Goal: Information Seeking & Learning: Learn about a topic

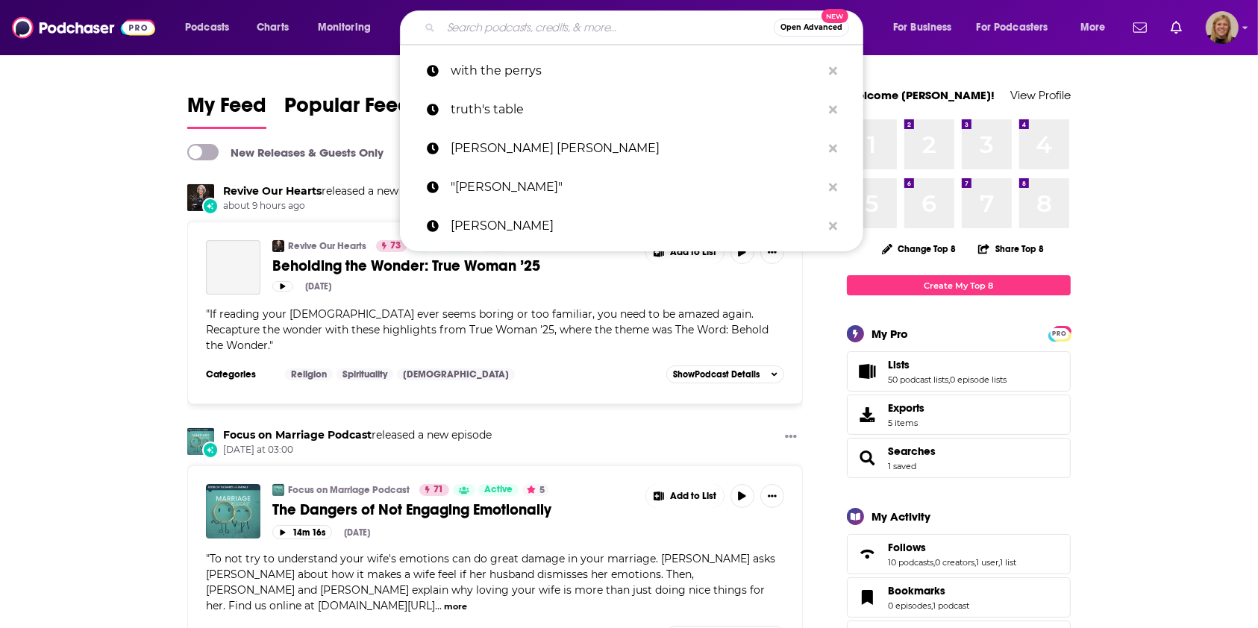
click at [577, 27] on input "Search podcasts, credits, & more..." at bounding box center [607, 28] width 333 height 24
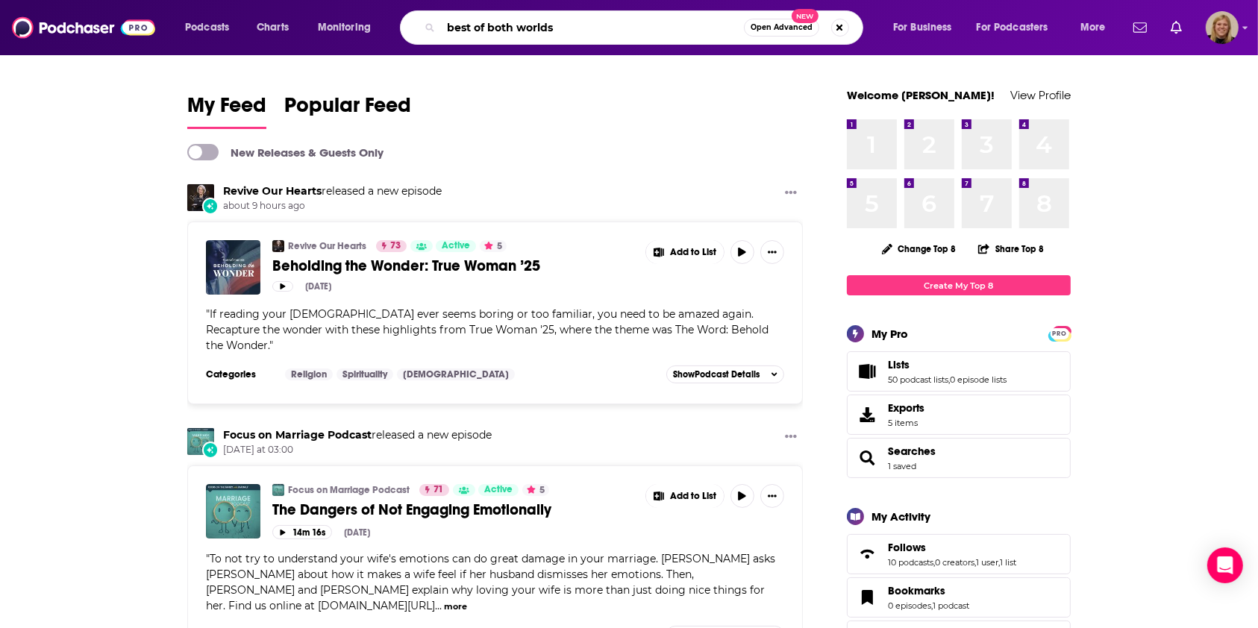
type input "best of both worlds"
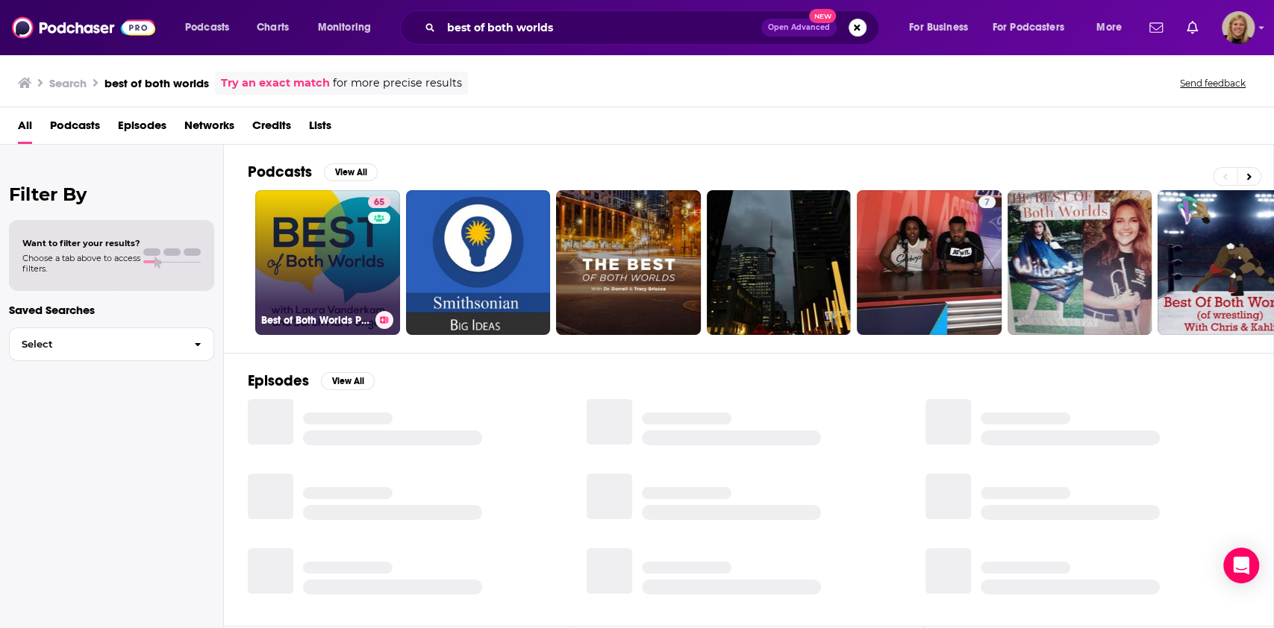
click at [312, 236] on link "65 Best of Both Worlds Podcast" at bounding box center [327, 262] width 145 height 145
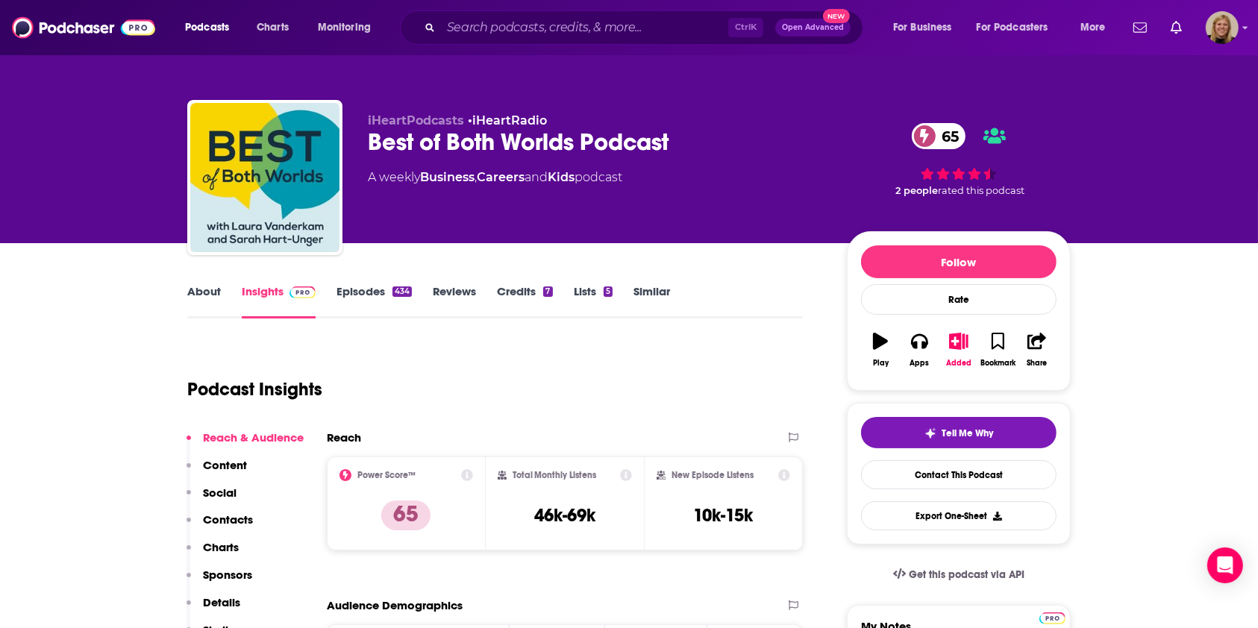
click at [363, 290] on link "Episodes 434" at bounding box center [374, 301] width 75 height 34
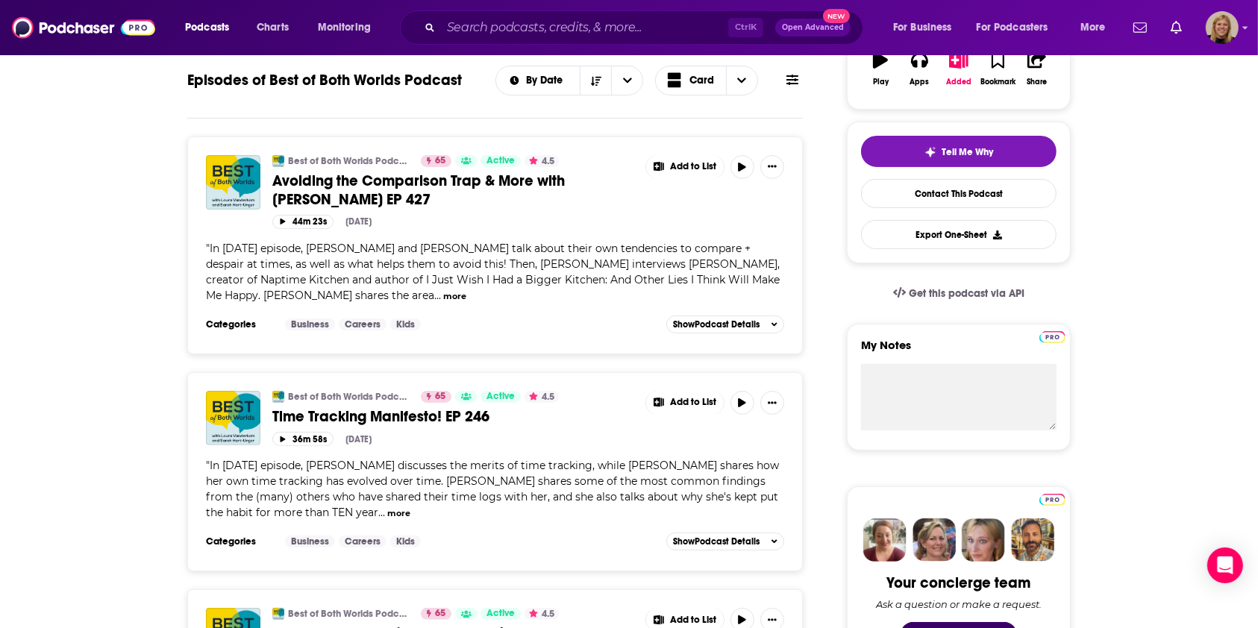
scroll to position [282, 0]
click at [434, 172] on span "Avoiding the Comparison Trap & More with [PERSON_NAME] EP 427" at bounding box center [418, 189] width 293 height 37
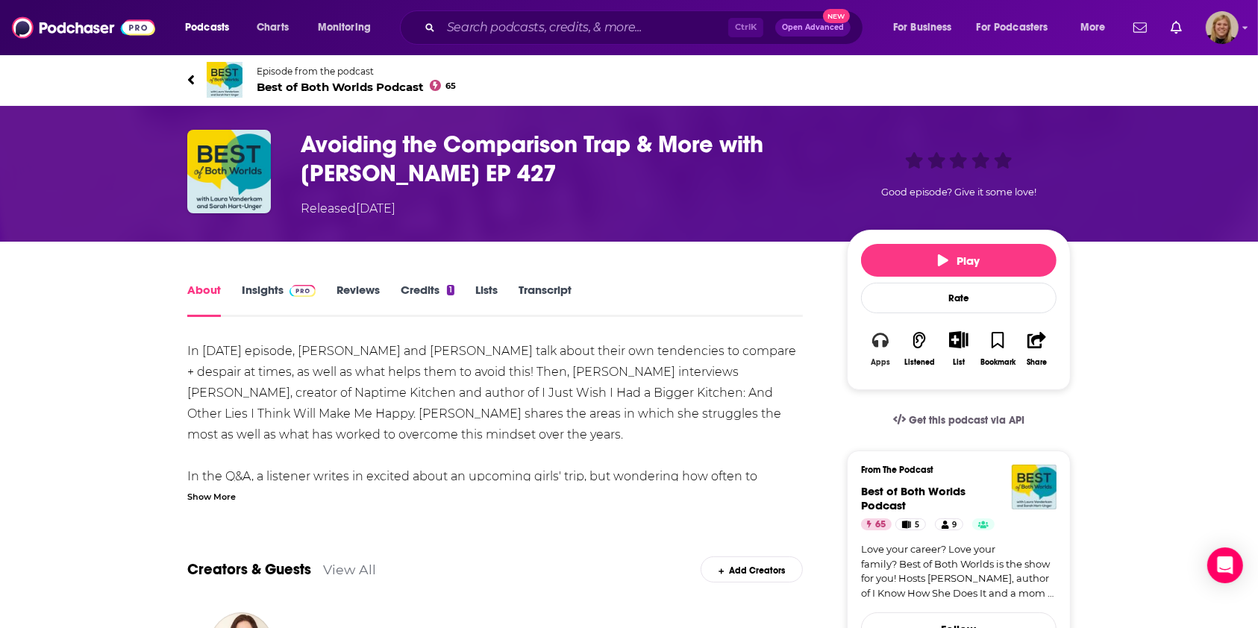
click at [879, 353] on button "Apps" at bounding box center [880, 349] width 39 height 54
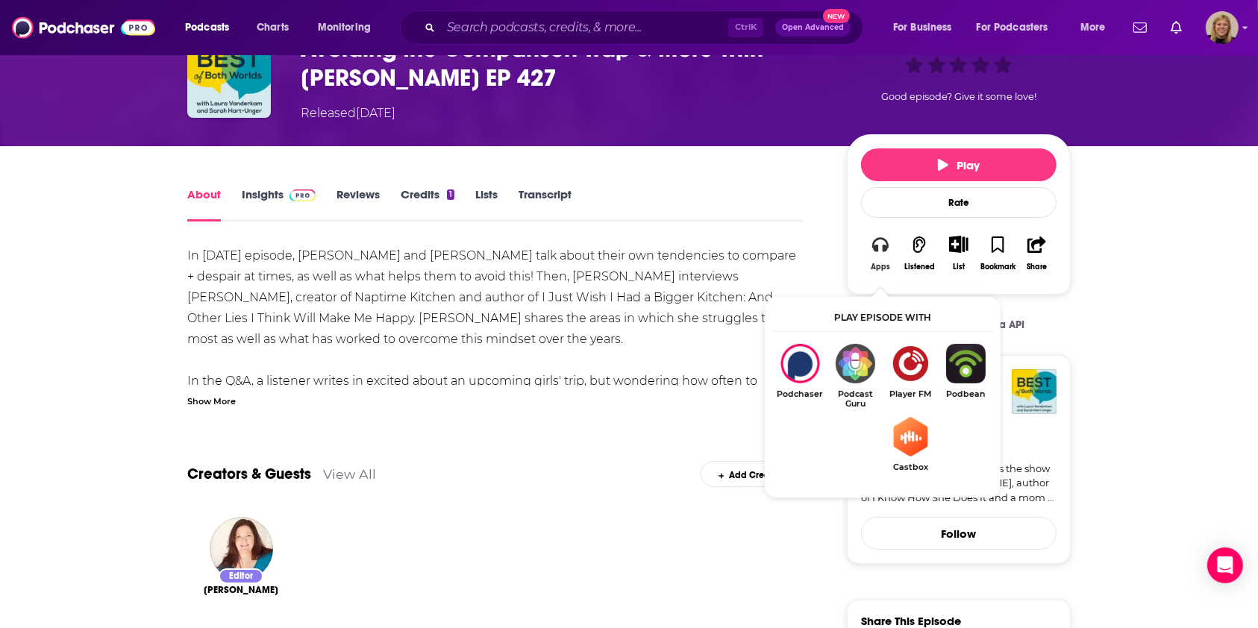
scroll to position [93, 0]
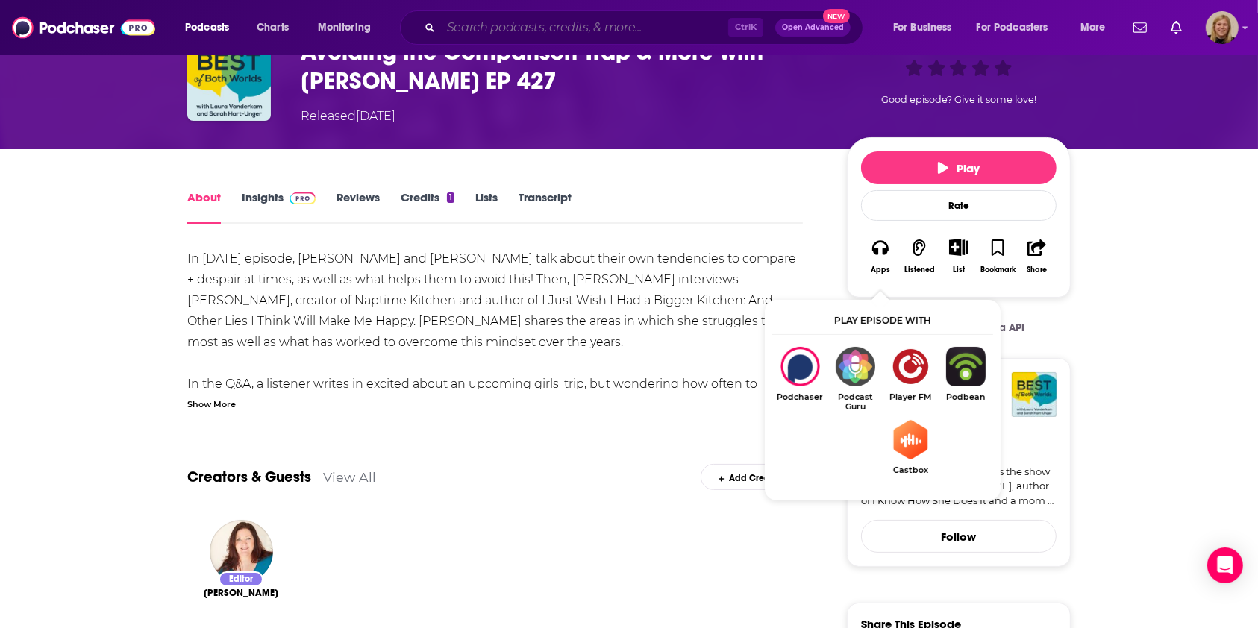
click at [575, 31] on input "Search podcasts, credits, & more..." at bounding box center [584, 28] width 287 height 24
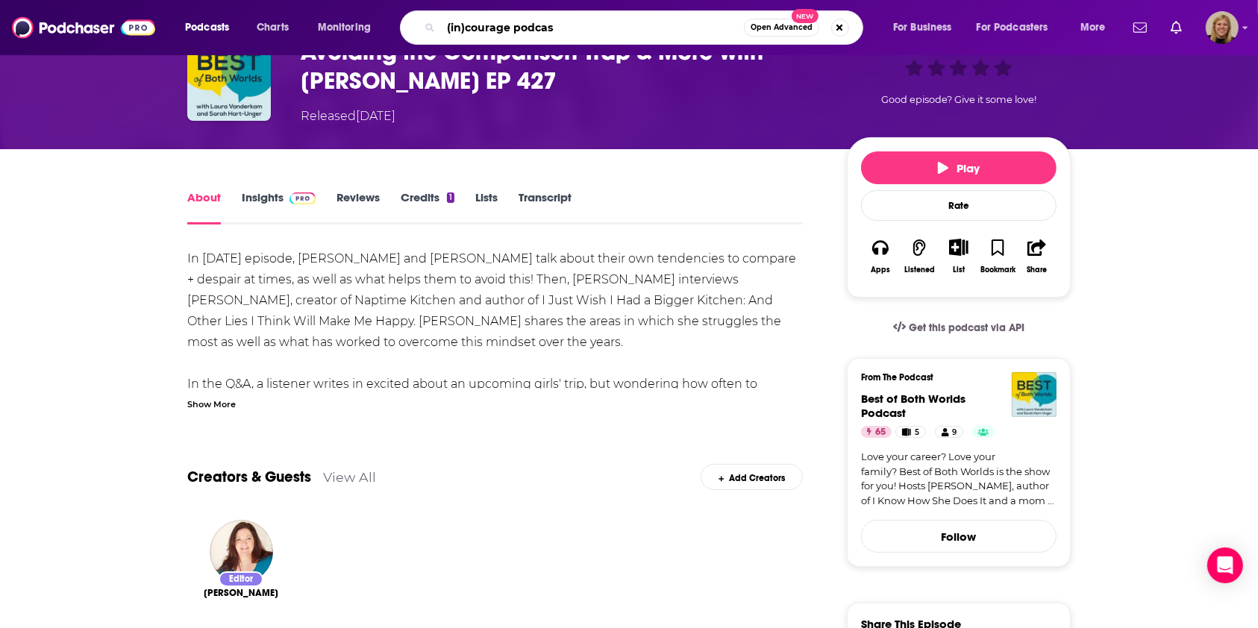
type input "(in)courage podcast"
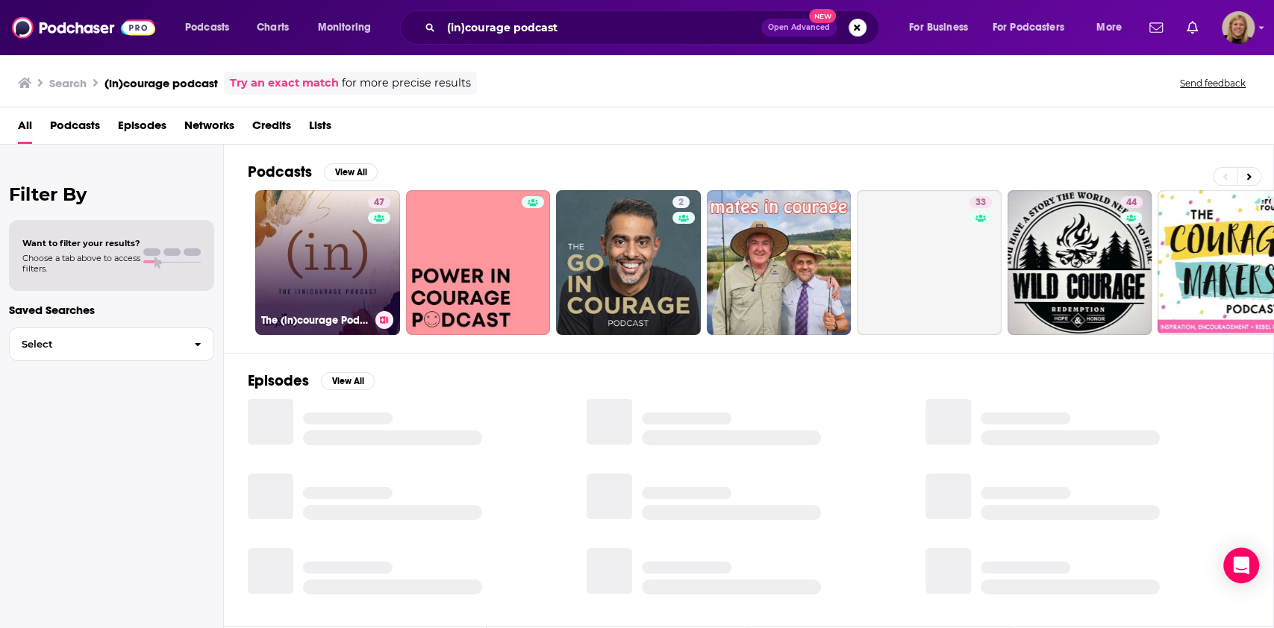
click at [330, 242] on link "47 The (in)courage Podcast" at bounding box center [327, 262] width 145 height 145
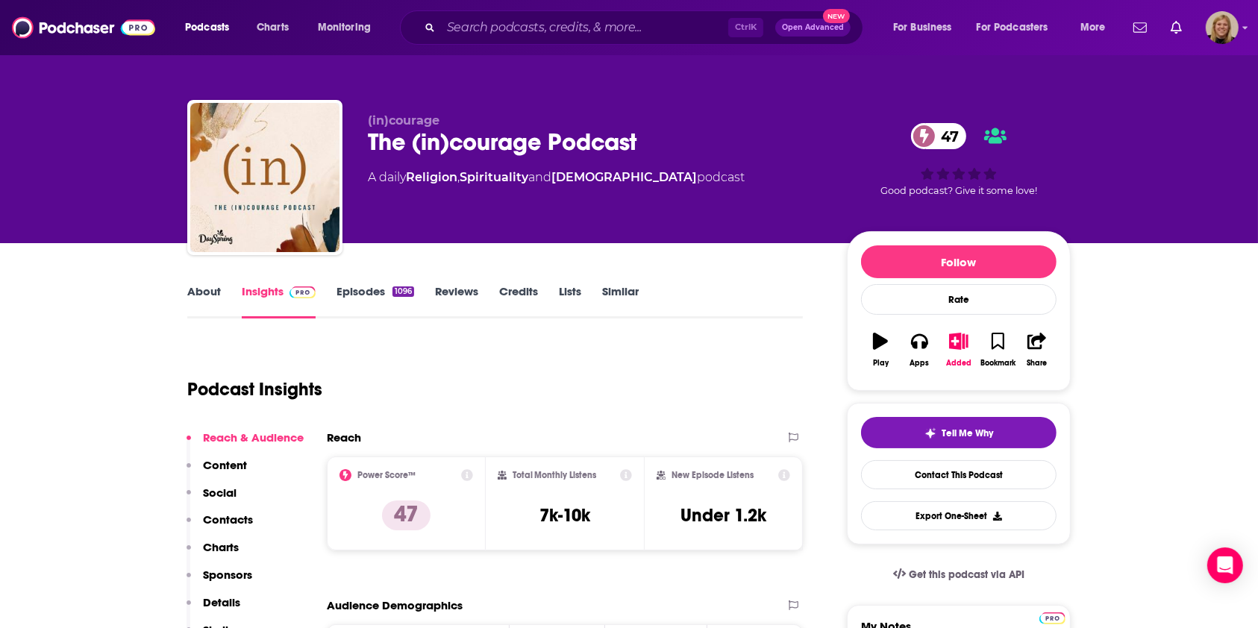
click at [208, 294] on link "About" at bounding box center [204, 301] width 34 height 34
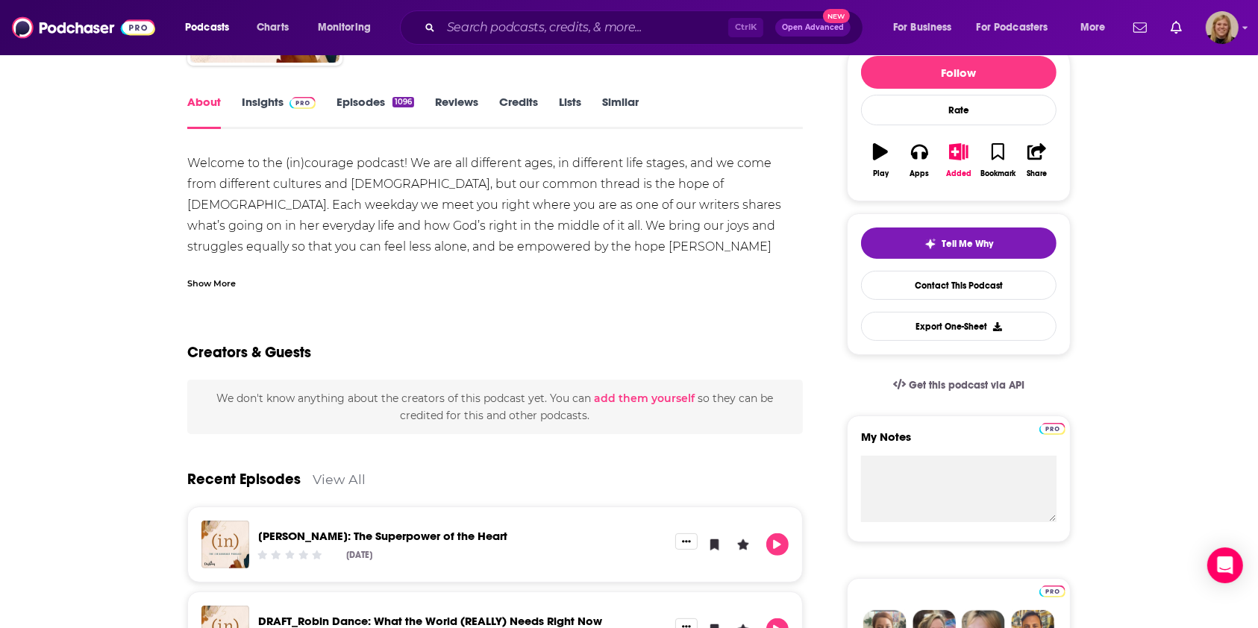
scroll to position [198, 0]
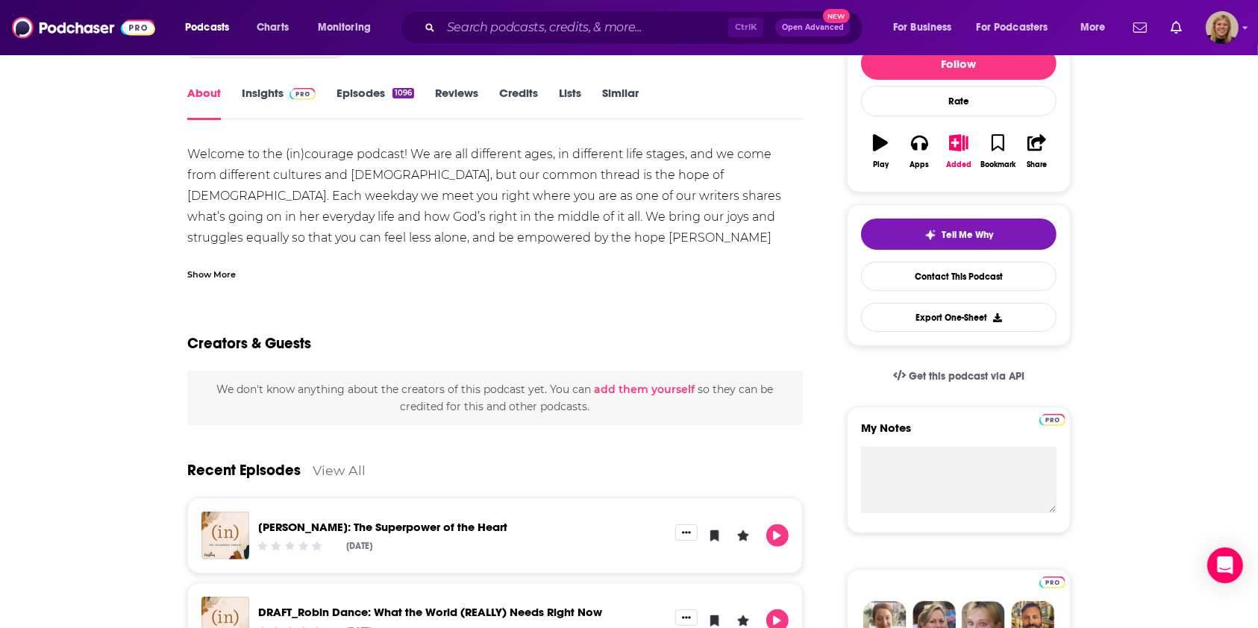
click at [226, 269] on div "Show More" at bounding box center [211, 273] width 49 height 14
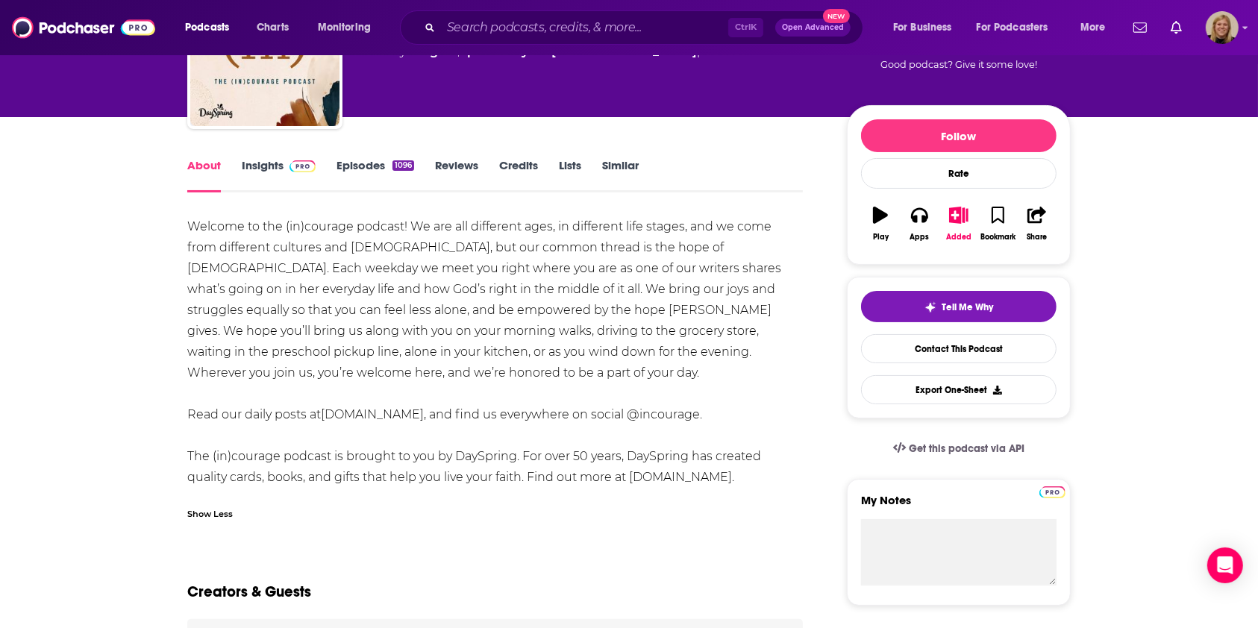
scroll to position [0, 0]
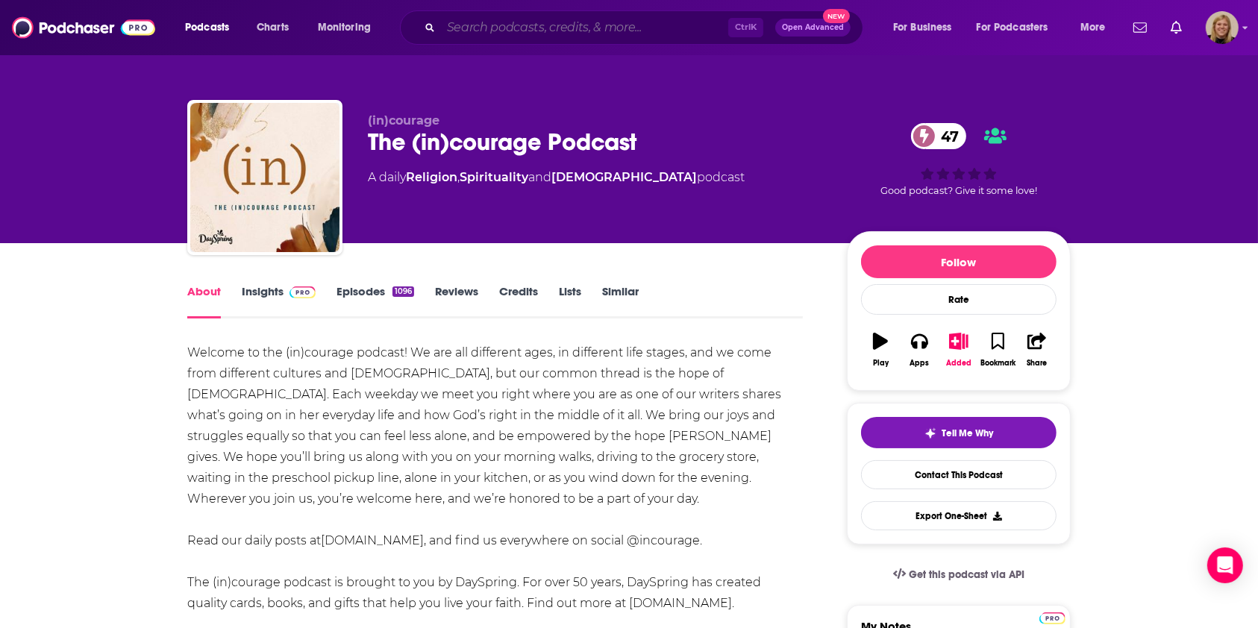
click at [561, 25] on input "Search podcasts, credits, & more..." at bounding box center [584, 28] width 287 height 24
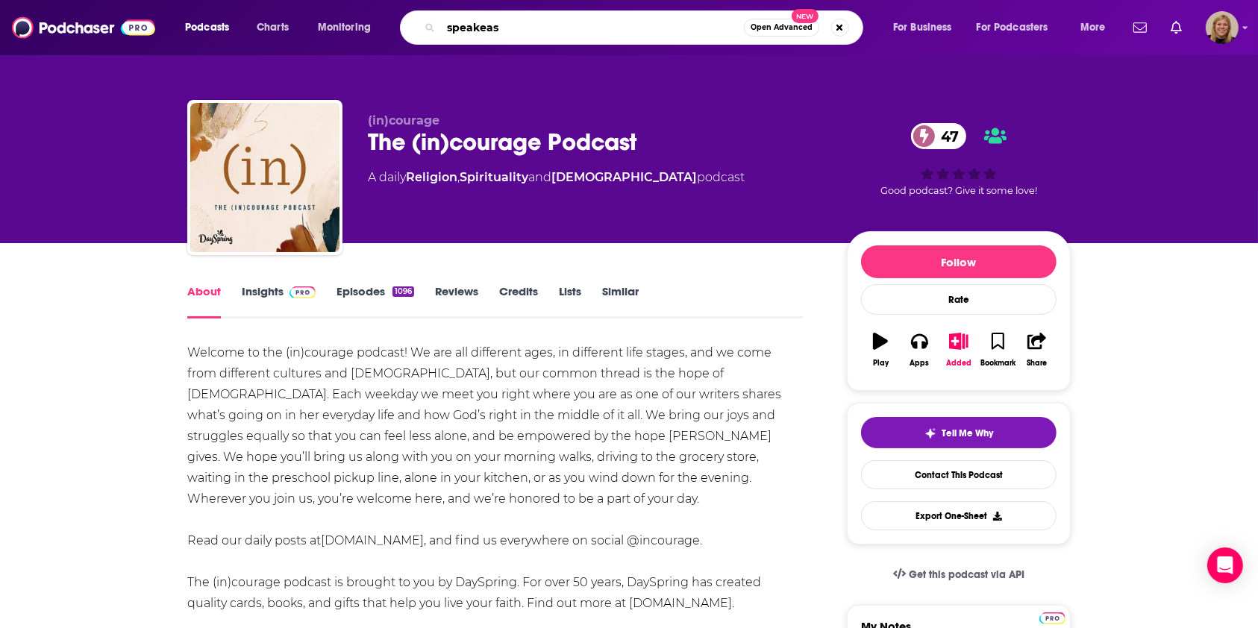
type input "speakeasy"
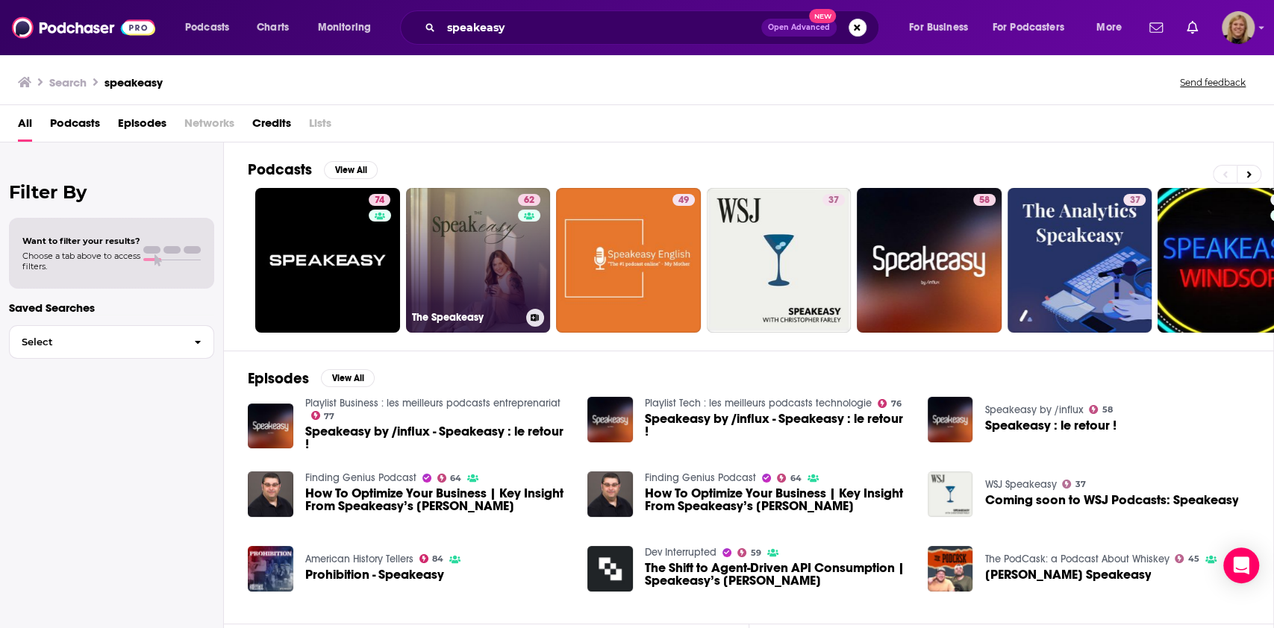
click at [480, 249] on link "62 The Speakeasy" at bounding box center [478, 260] width 145 height 145
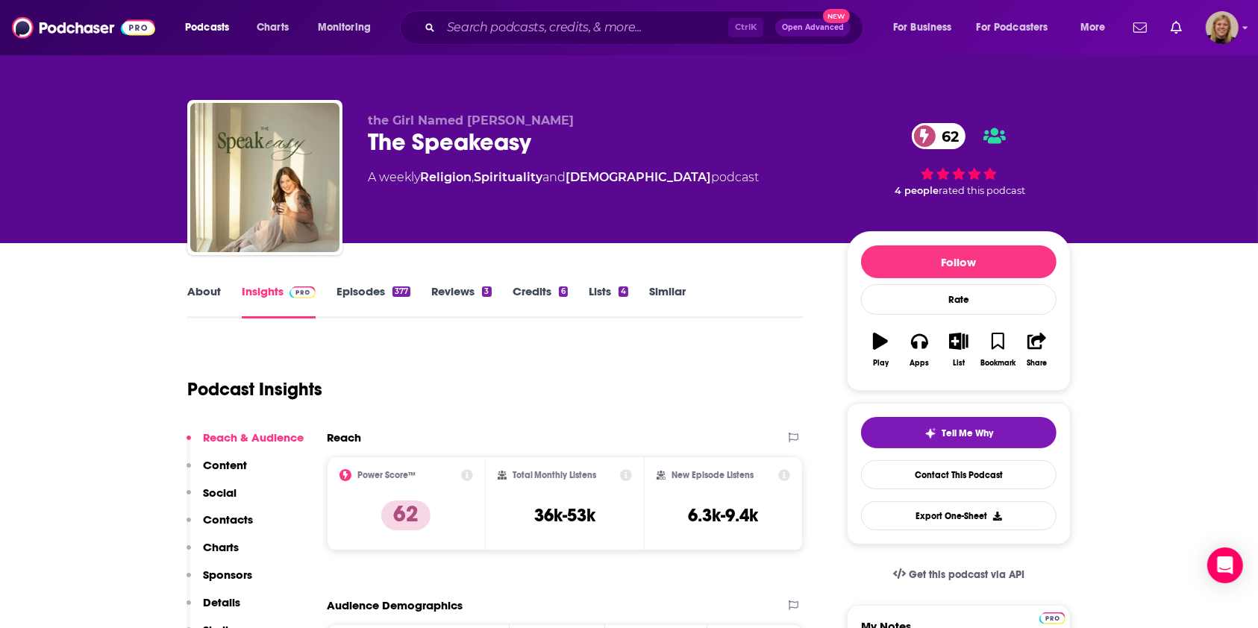
click at [198, 298] on link "About" at bounding box center [204, 301] width 34 height 34
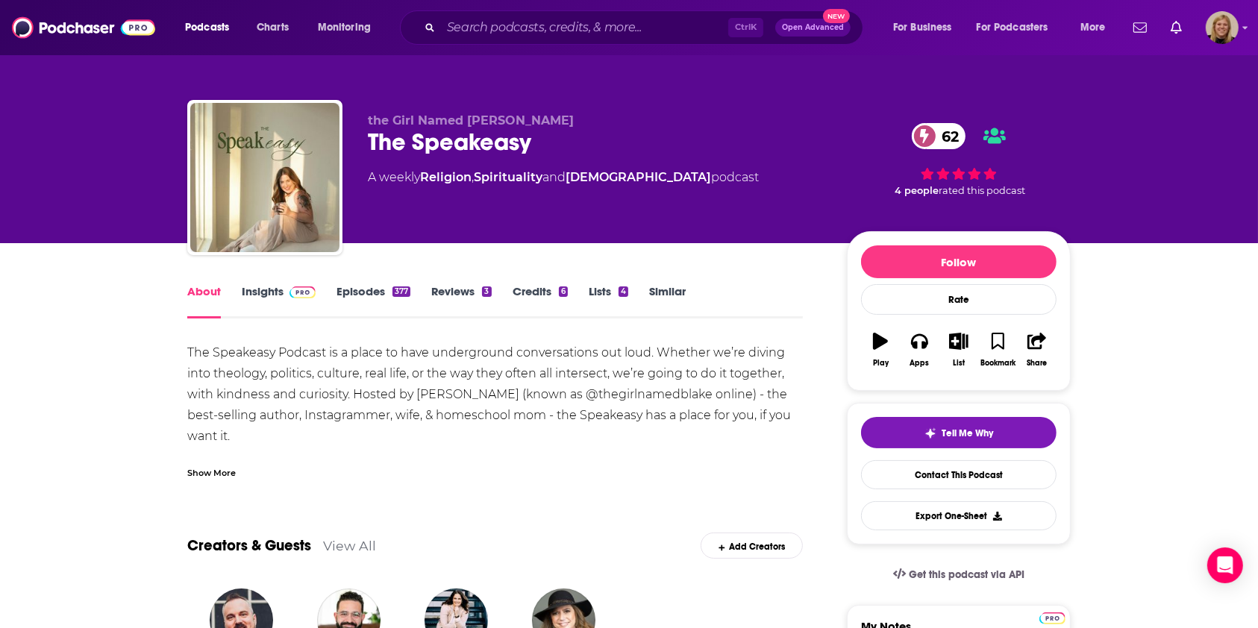
click at [219, 466] on div "Show More" at bounding box center [211, 472] width 49 height 14
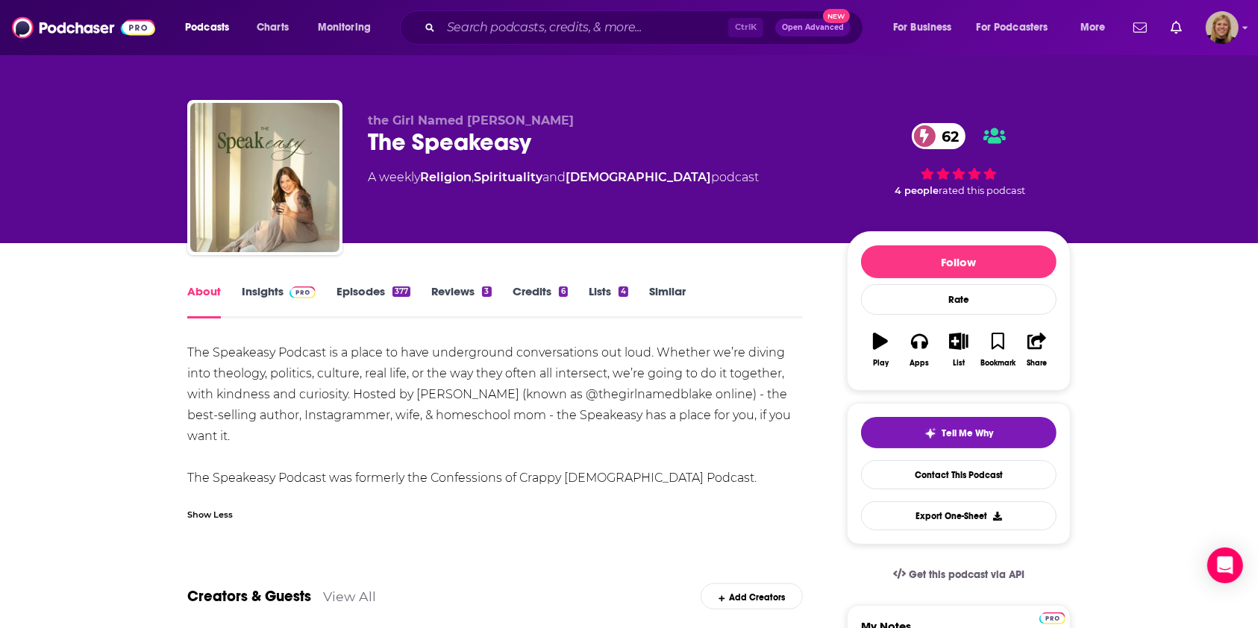
click at [272, 290] on link "Insights" at bounding box center [279, 301] width 74 height 34
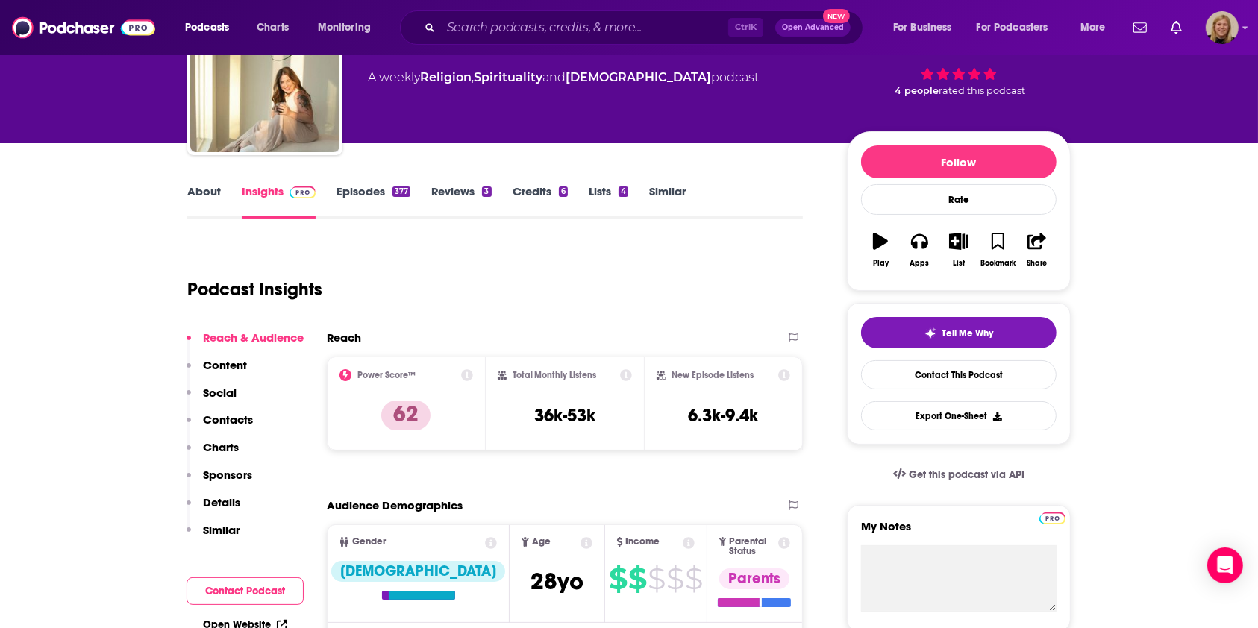
scroll to position [298, 0]
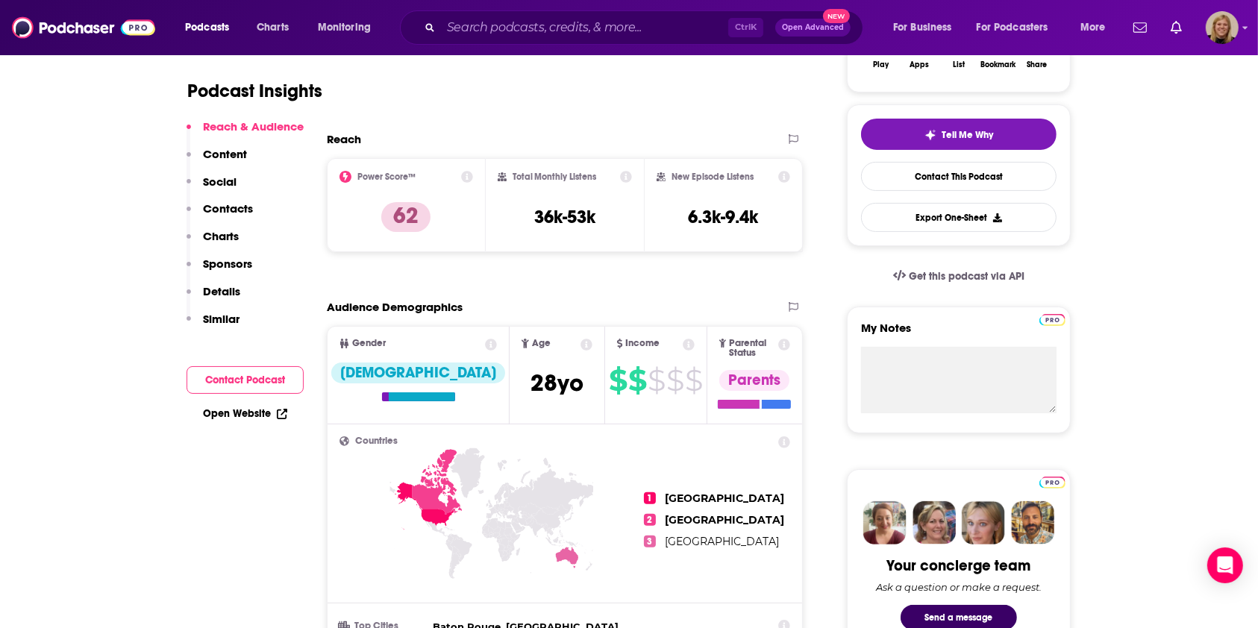
click at [248, 383] on button "Contact Podcast" at bounding box center [245, 380] width 117 height 28
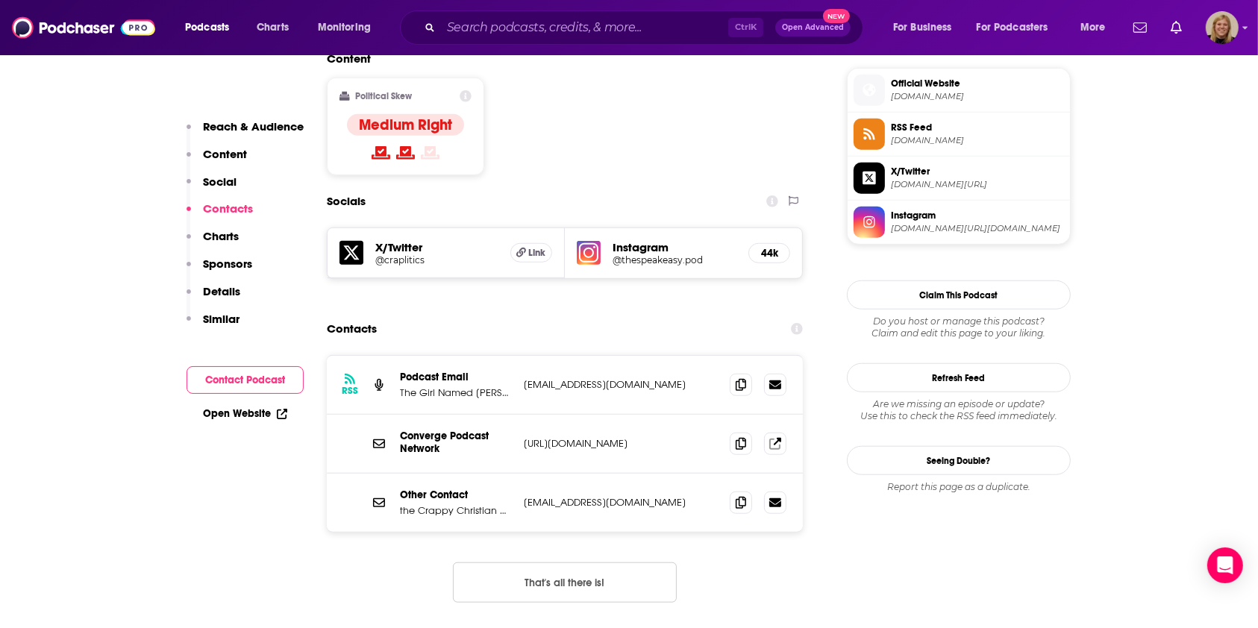
scroll to position [1212, 0]
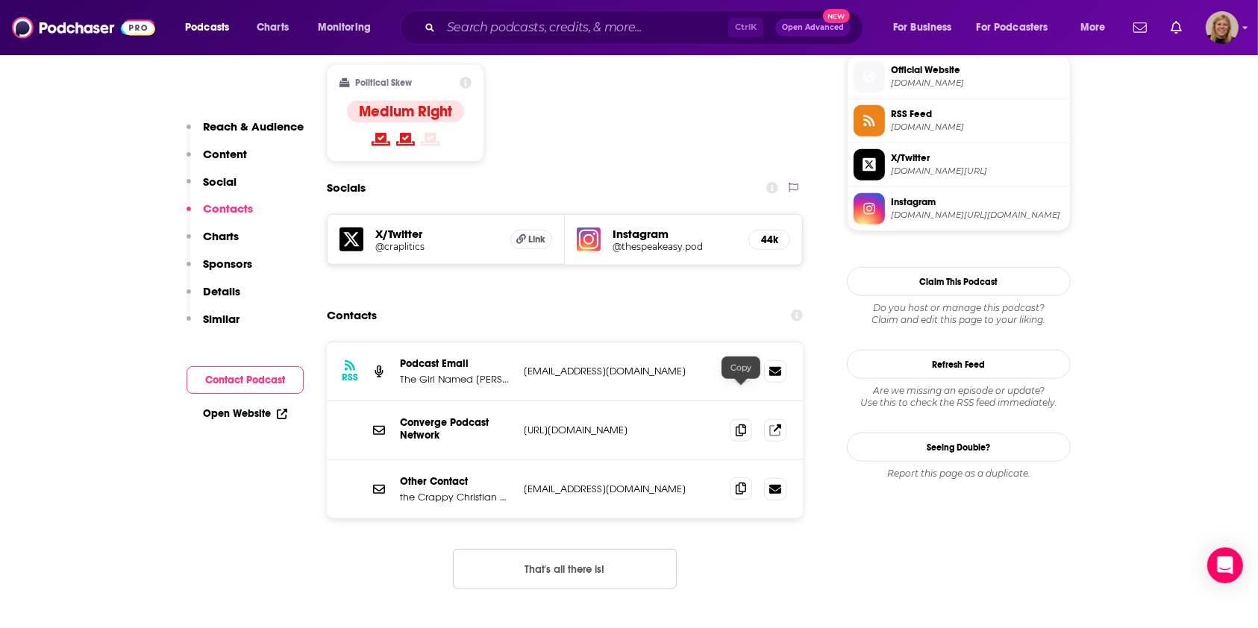
click at [743, 483] on icon at bounding box center [741, 489] width 10 height 12
click at [742, 360] on span at bounding box center [741, 371] width 22 height 22
click at [549, 27] on input "Search podcasts, credits, & more..." at bounding box center [584, 28] width 287 height 24
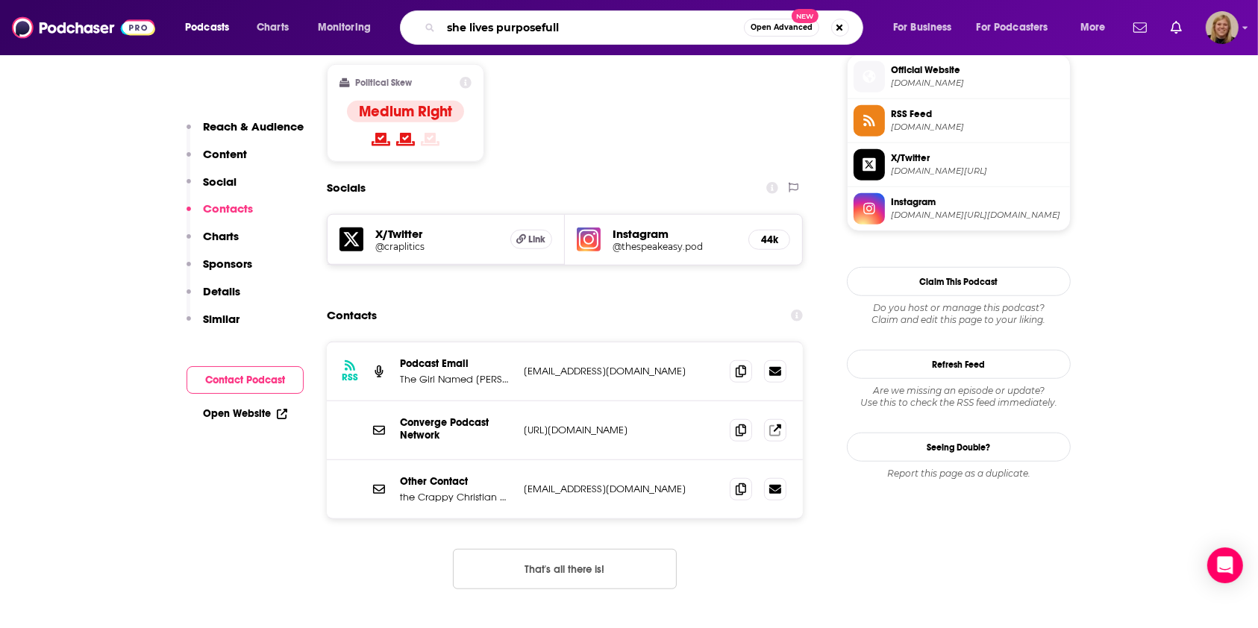
type input "she lives purposefully"
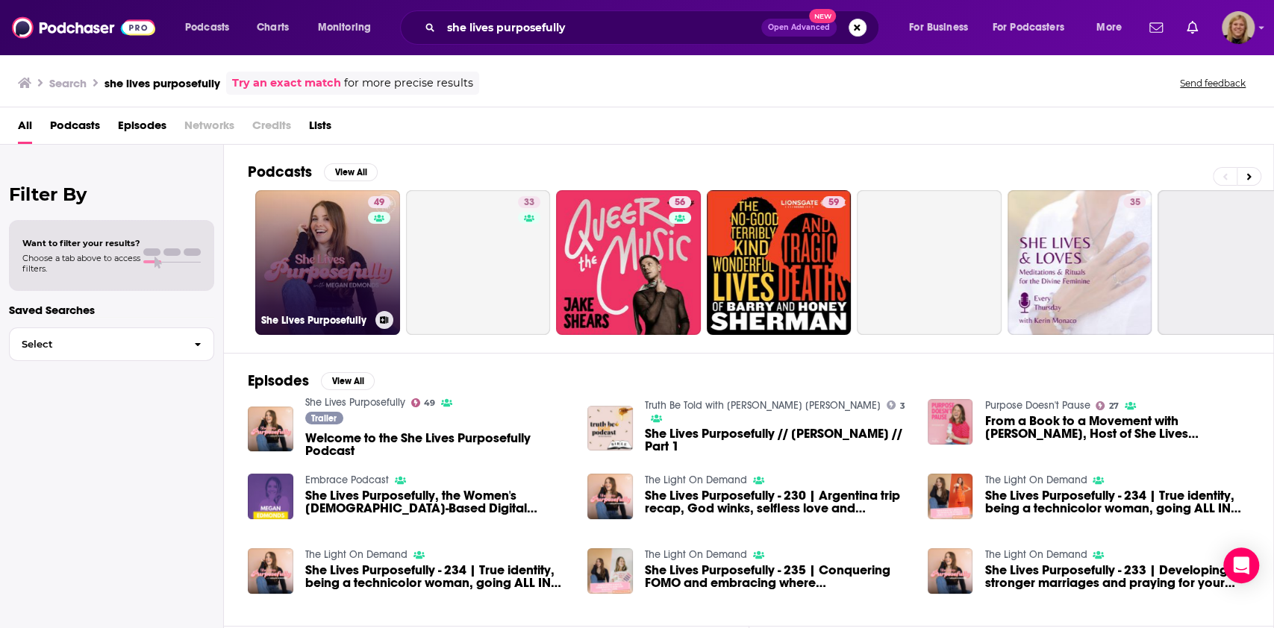
click at [311, 258] on link "49 She Lives Purposefully" at bounding box center [327, 262] width 145 height 145
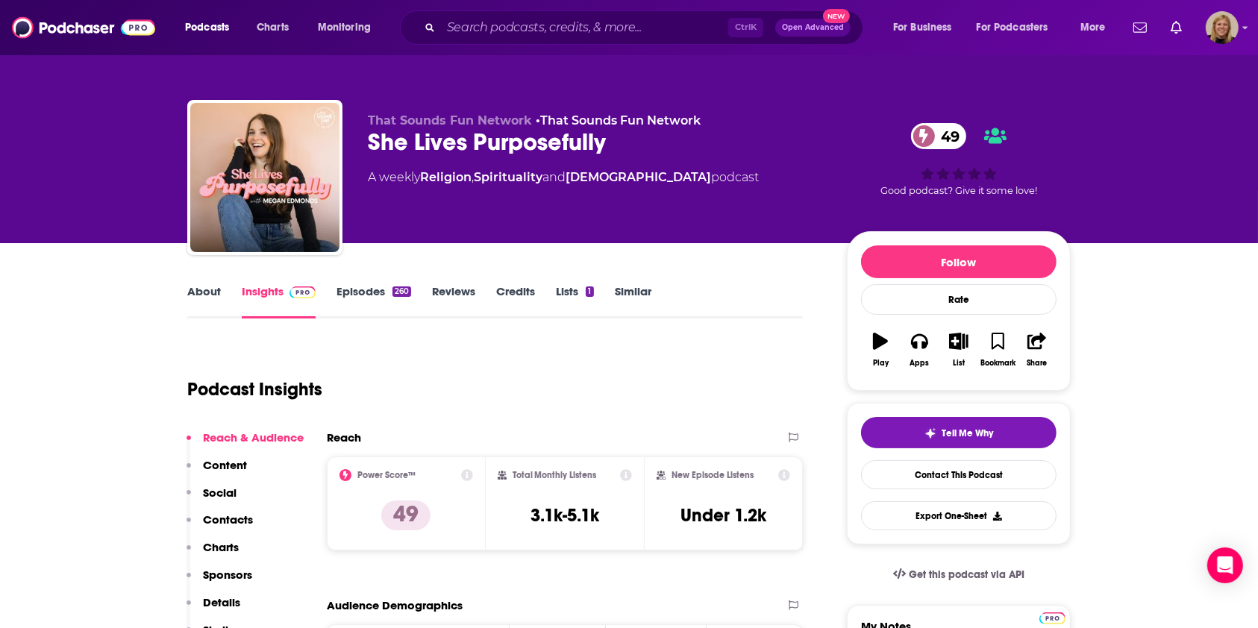
click at [201, 290] on link "About" at bounding box center [204, 301] width 34 height 34
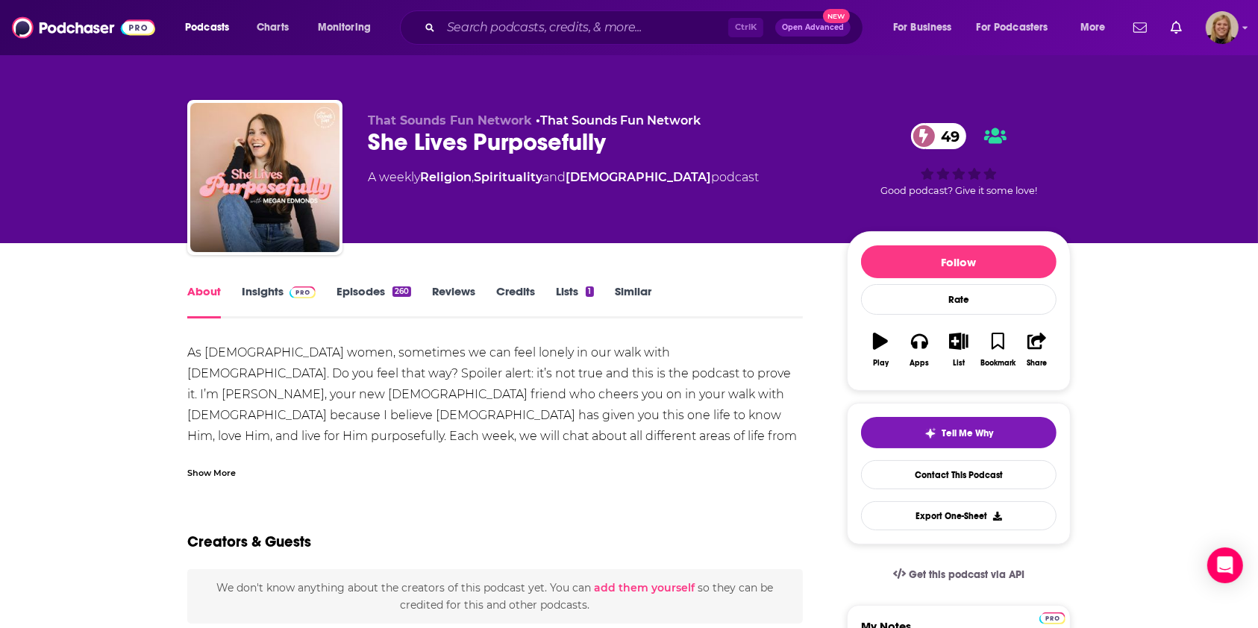
click at [257, 287] on link "Insights" at bounding box center [279, 301] width 74 height 34
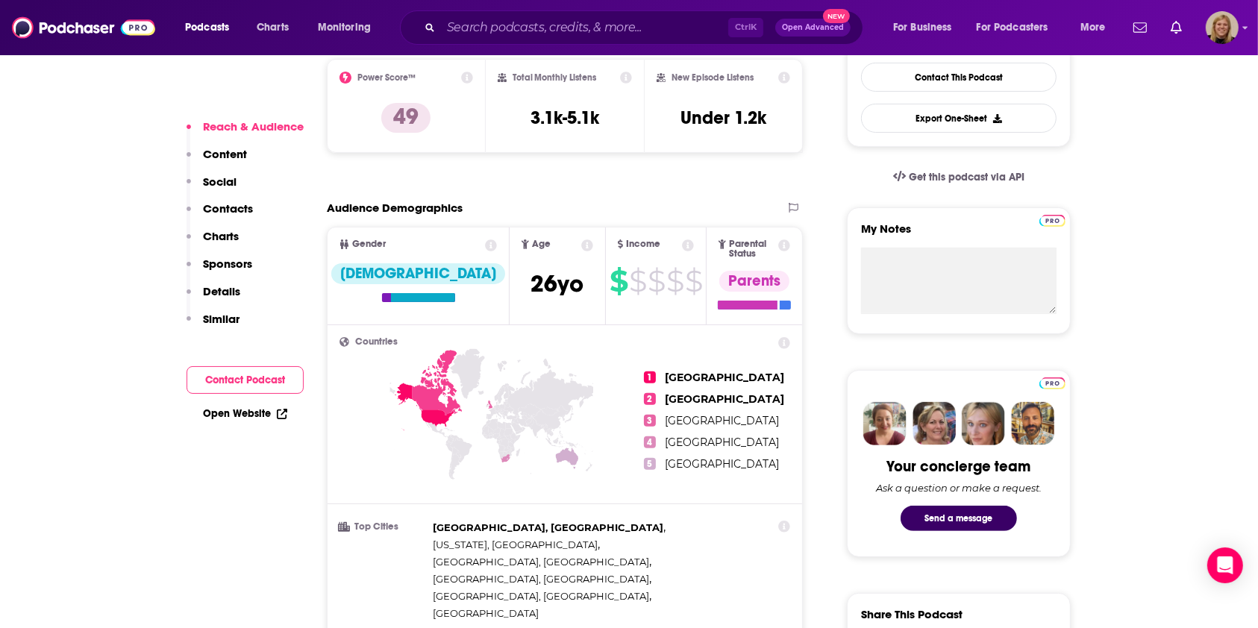
click at [248, 367] on button "Contact Podcast" at bounding box center [245, 380] width 117 height 28
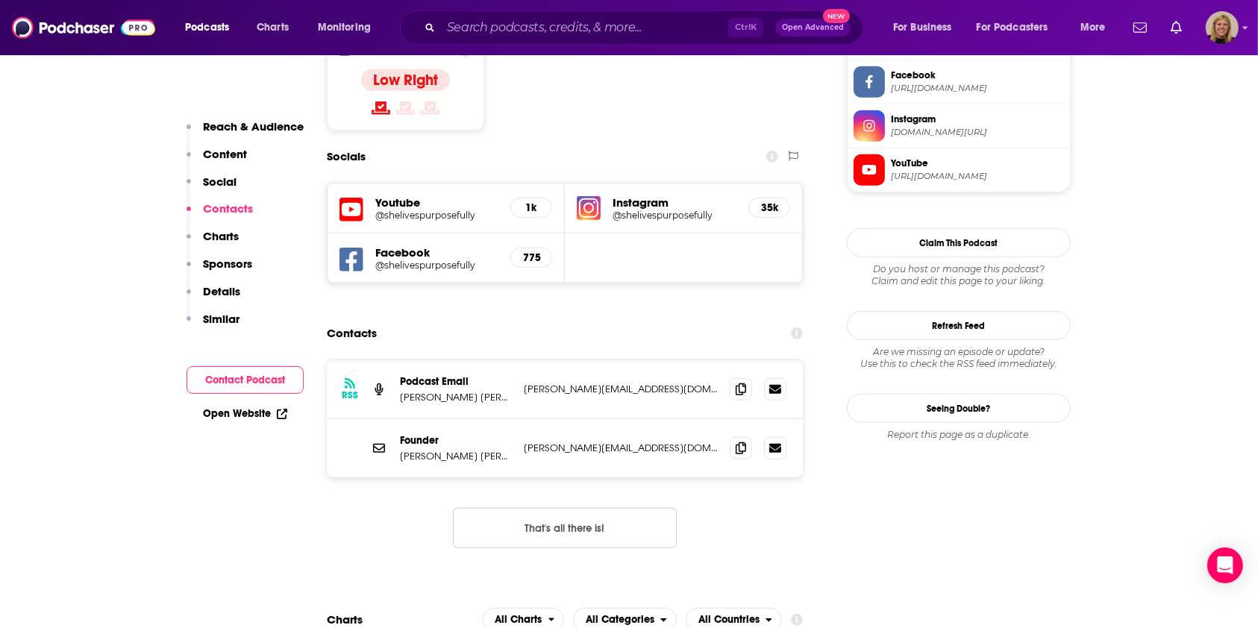
scroll to position [1295, 0]
click at [746, 377] on span at bounding box center [741, 388] width 22 height 22
click at [486, 21] on input "Search podcasts, credits, & more..." at bounding box center [584, 28] width 287 height 24
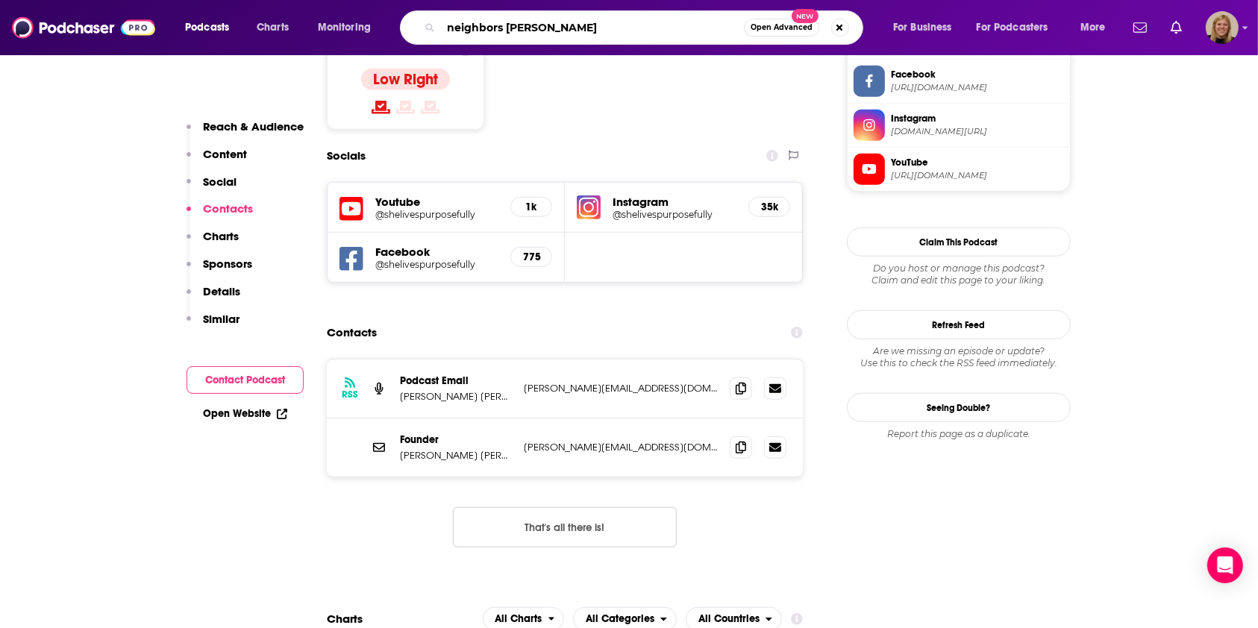
type input "neighbors [PERSON_NAME]"
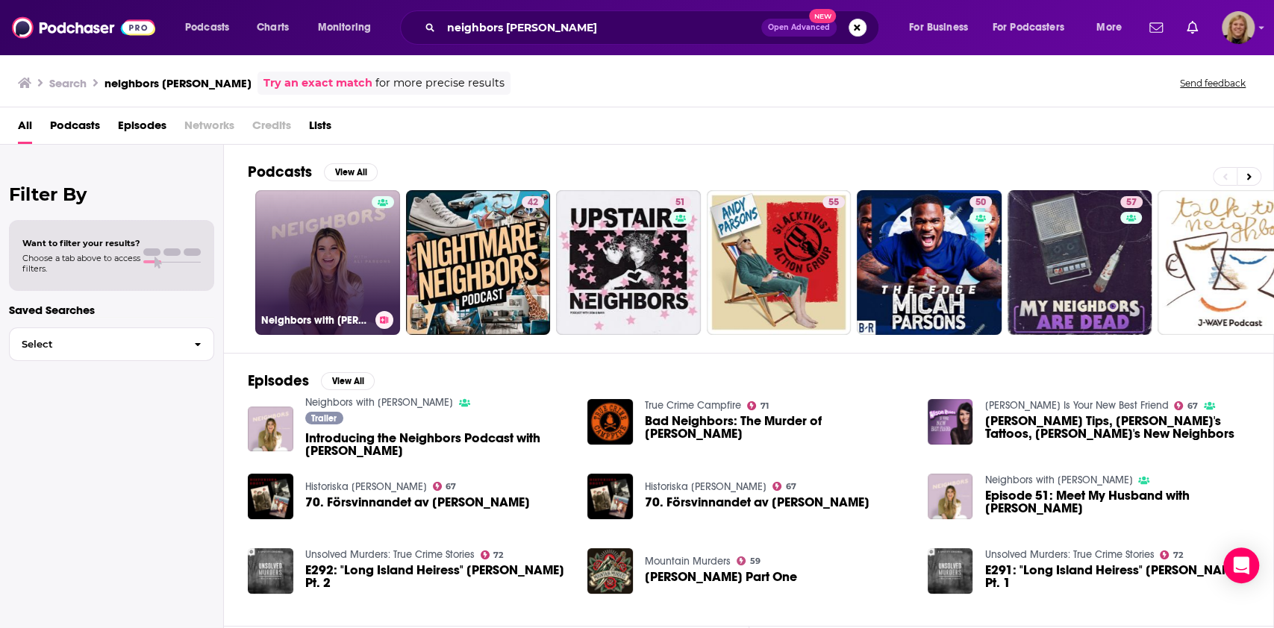
click at [325, 236] on link "Neighbors with [PERSON_NAME]" at bounding box center [327, 262] width 145 height 145
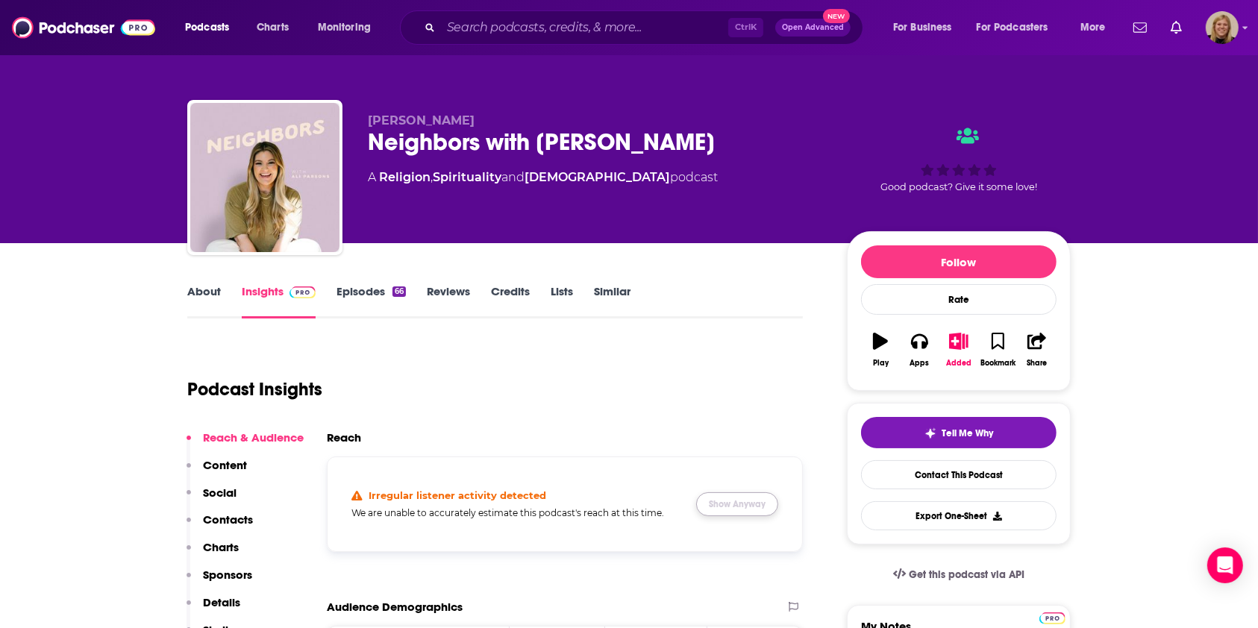
click at [744, 503] on button "Show Anyway" at bounding box center [737, 505] width 82 height 24
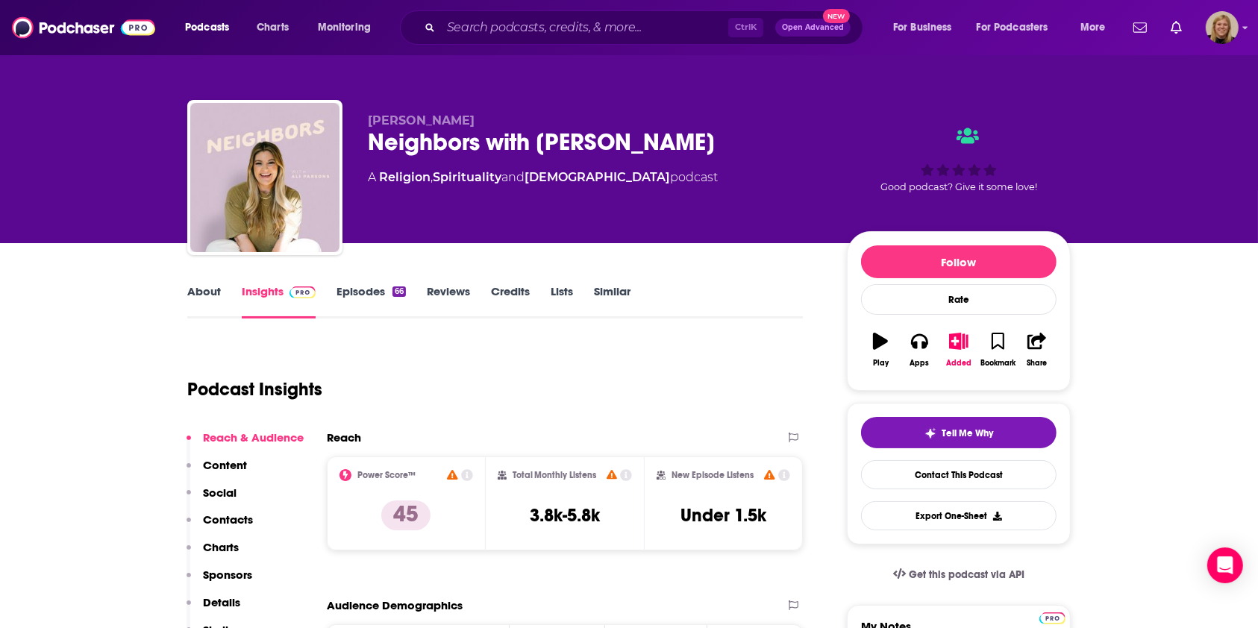
click at [203, 298] on link "About" at bounding box center [204, 301] width 34 height 34
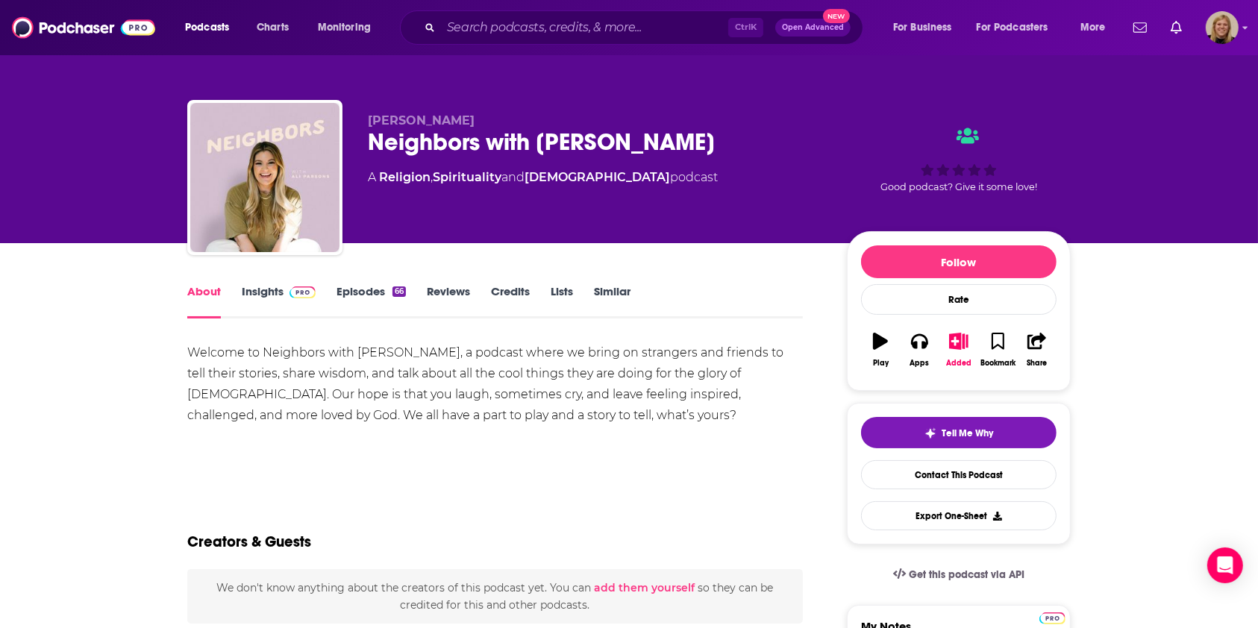
click at [266, 291] on link "Insights" at bounding box center [279, 301] width 74 height 34
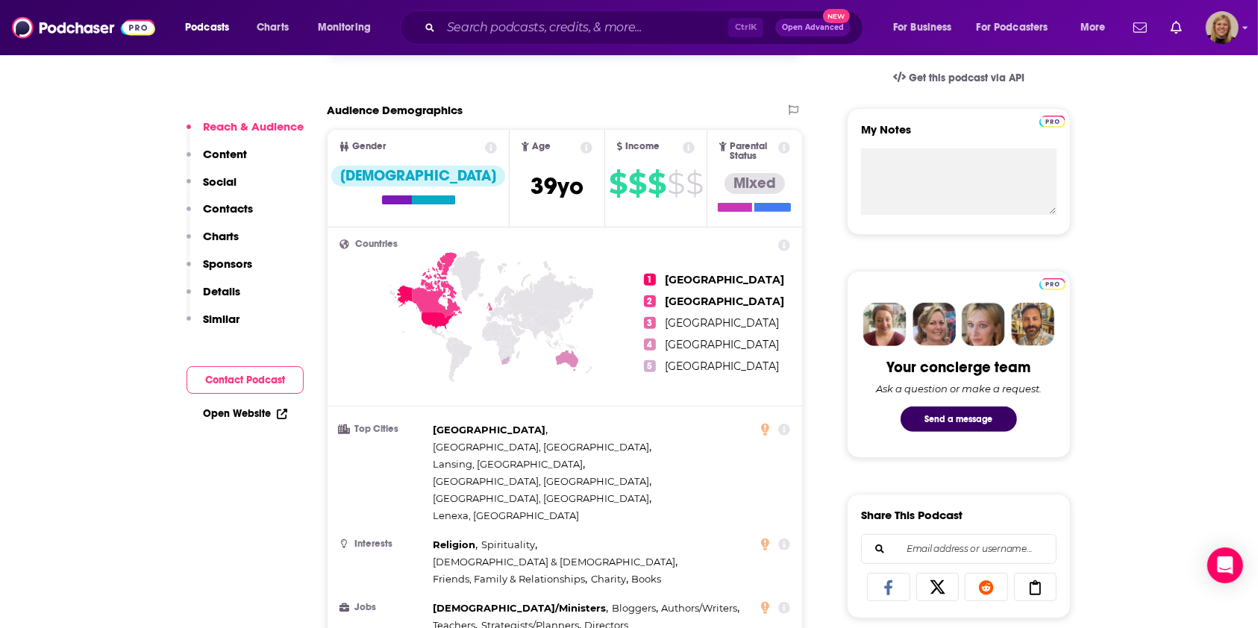
click at [265, 374] on button "Contact Podcast" at bounding box center [245, 380] width 117 height 28
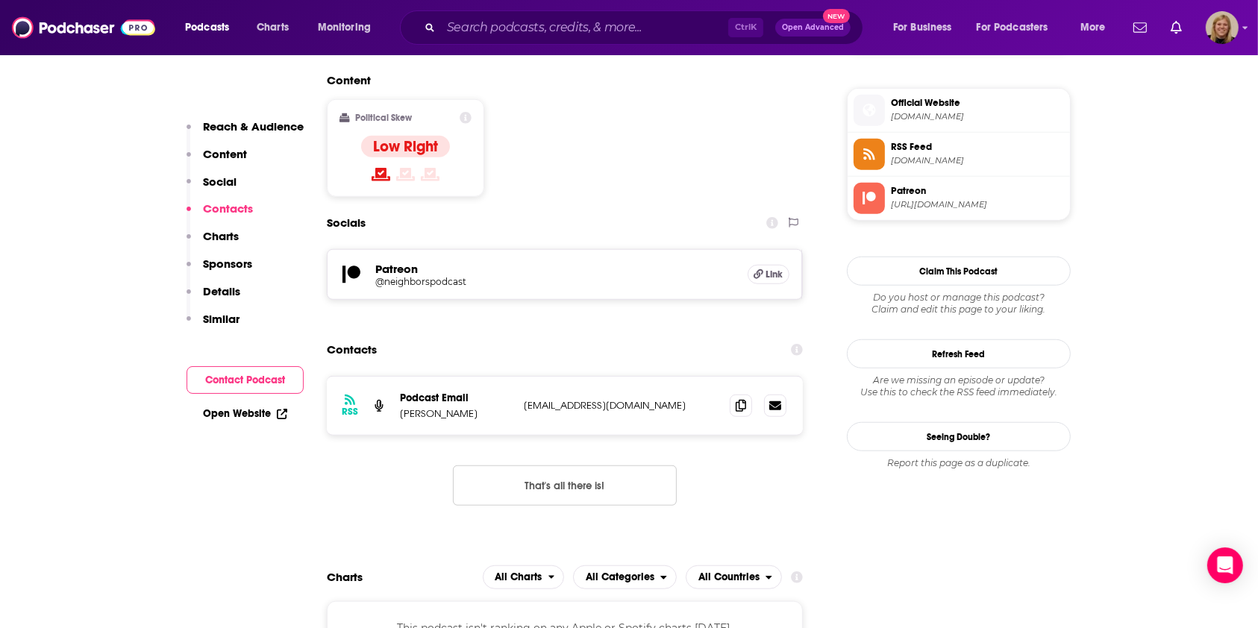
scroll to position [1212, 0]
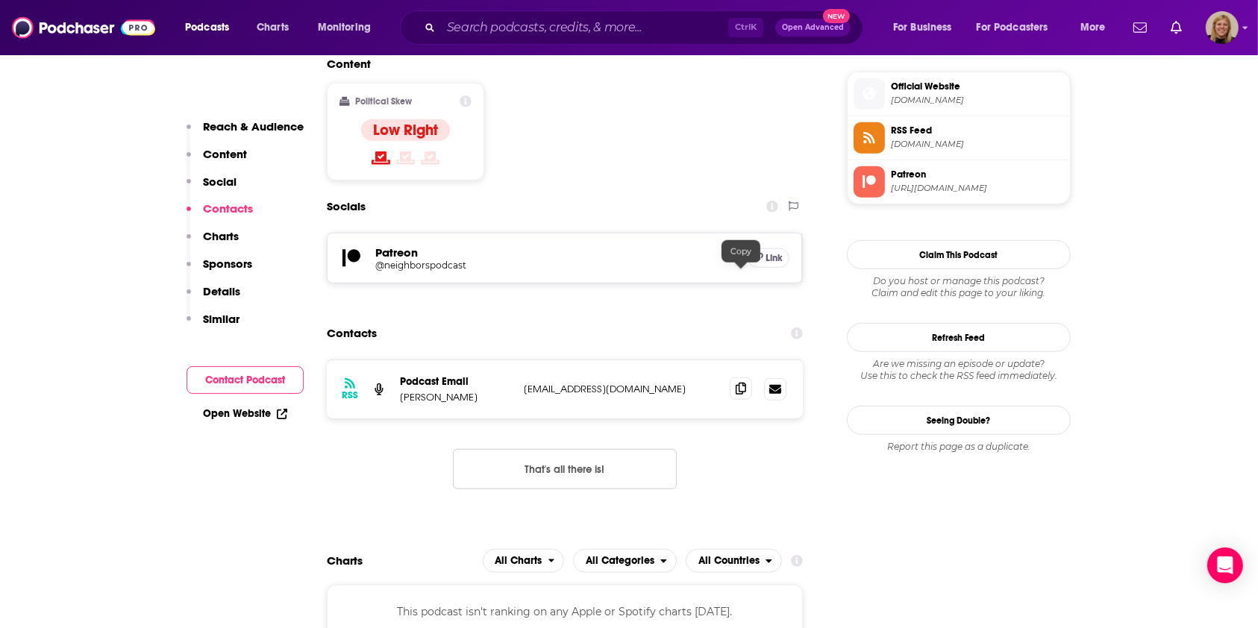
click at [742, 383] on icon at bounding box center [741, 389] width 10 height 12
click at [485, 26] on input "Search podcasts, credits, & more..." at bounding box center [584, 28] width 287 height 24
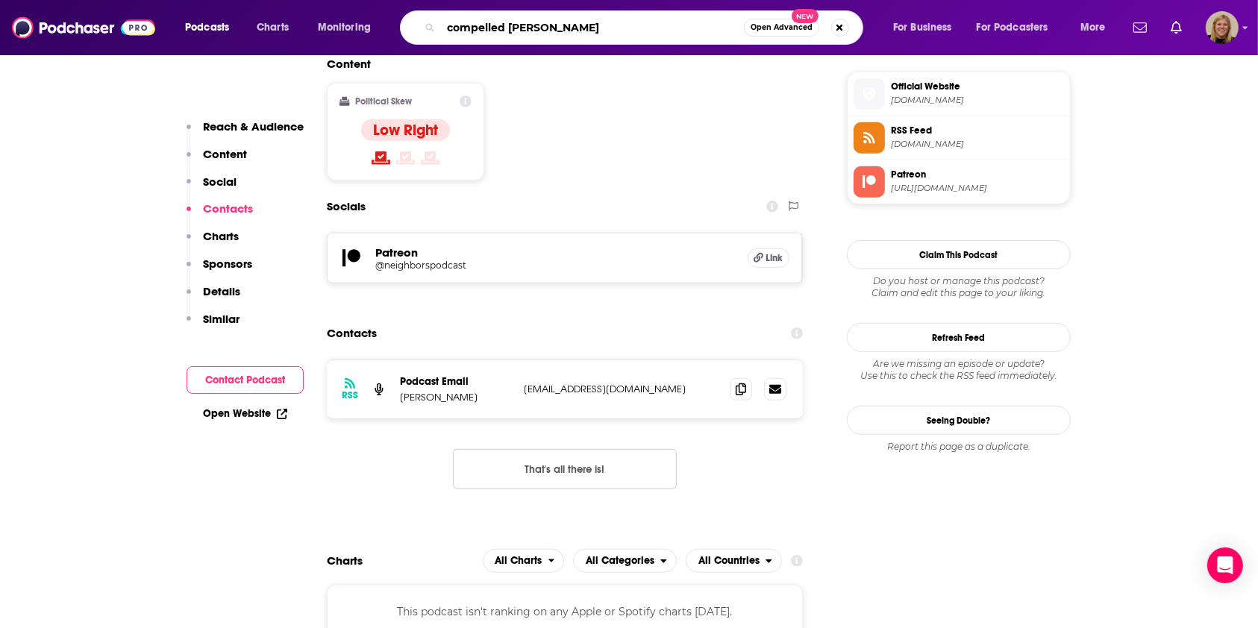
type input "compelled [PERSON_NAME]"
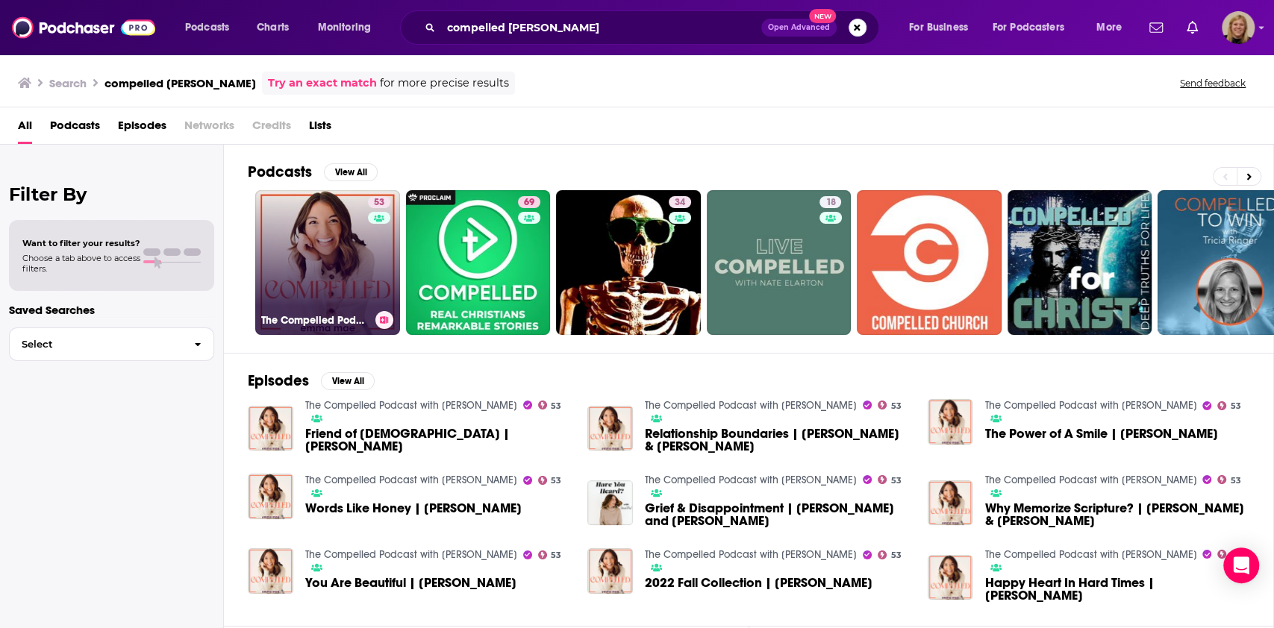
click at [356, 260] on link "53 The Compelled Podcast with [PERSON_NAME]" at bounding box center [327, 262] width 145 height 145
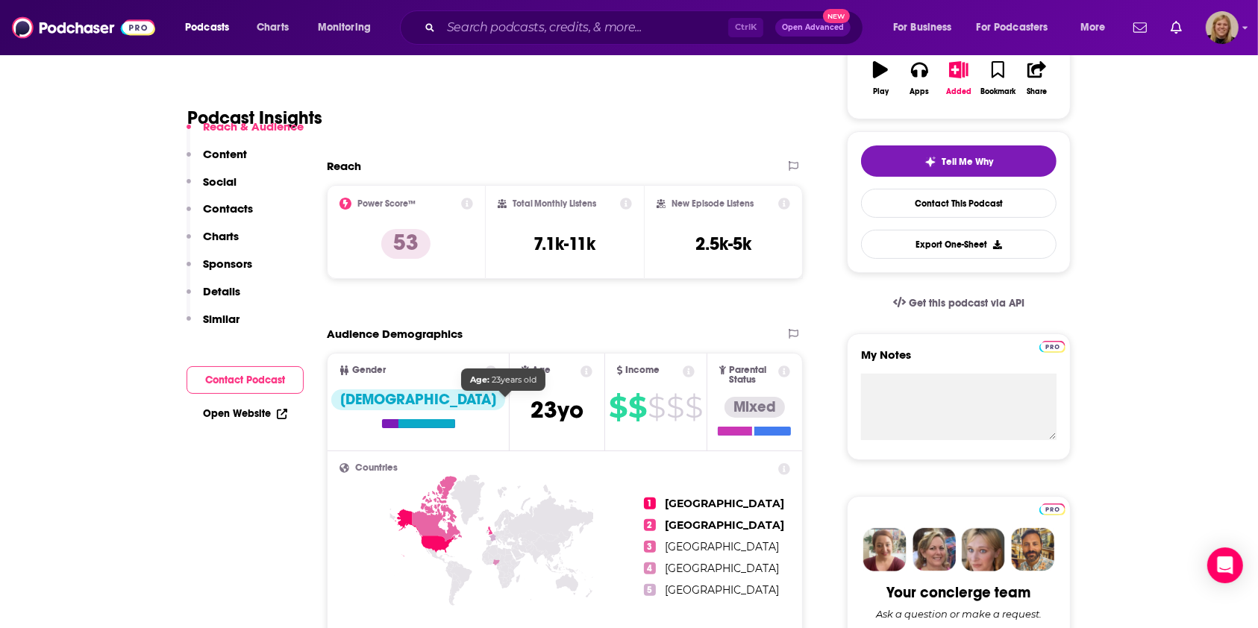
scroll to position [298, 0]
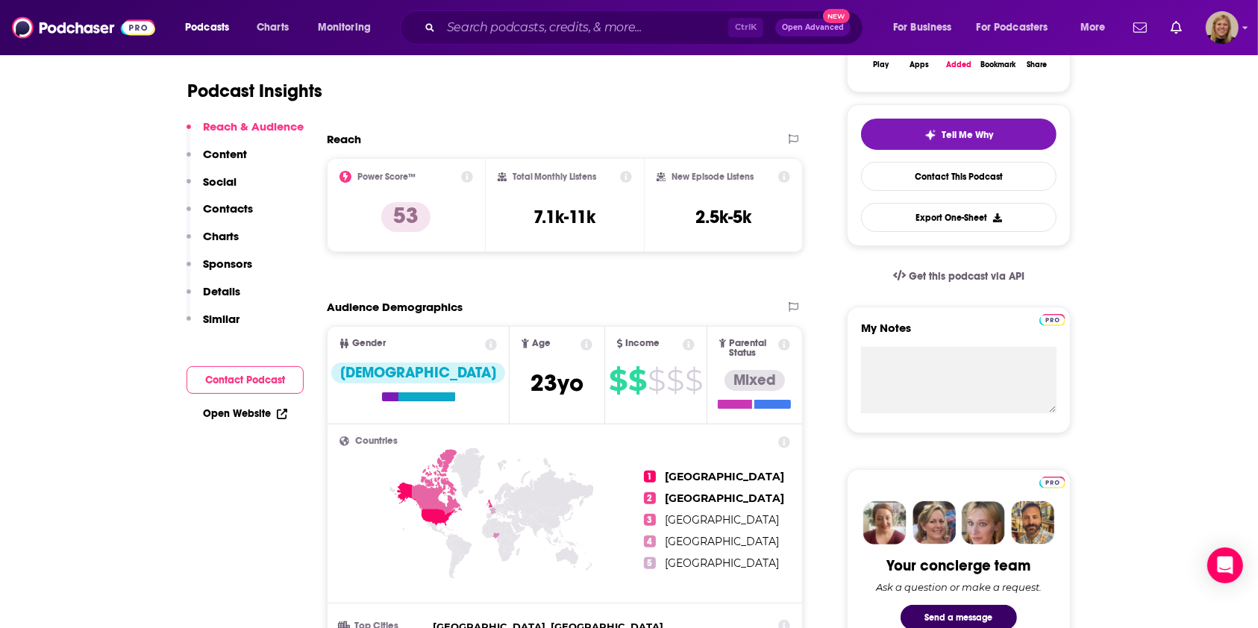
click at [241, 374] on button "Contact Podcast" at bounding box center [245, 380] width 117 height 28
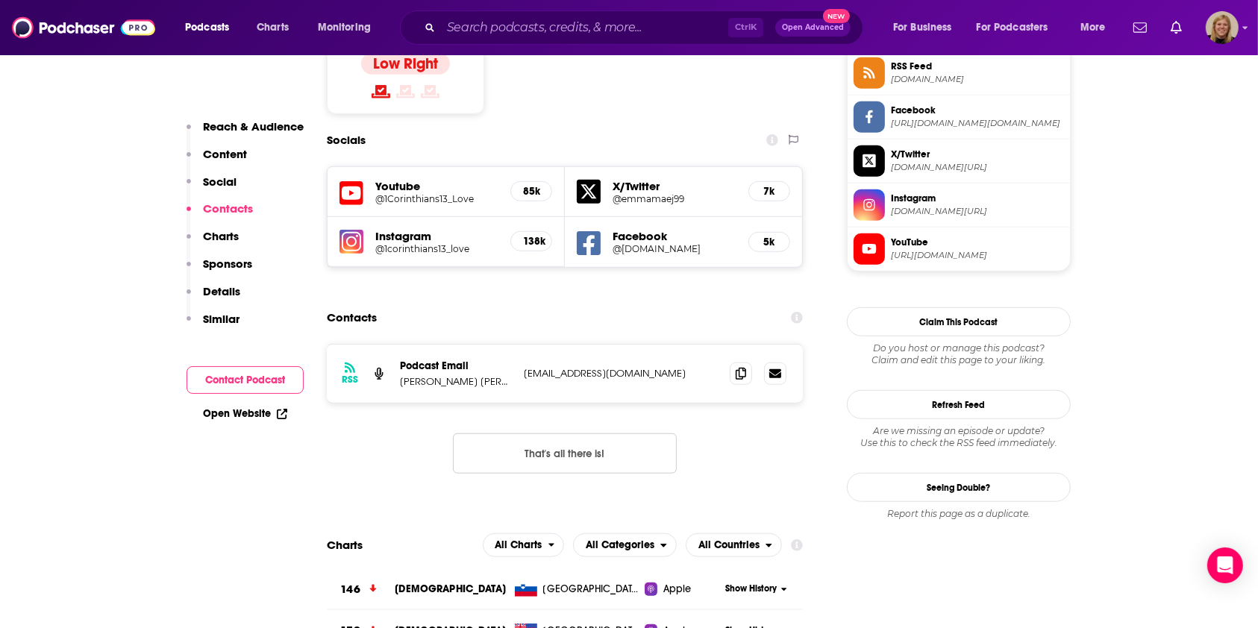
scroll to position [1261, 0]
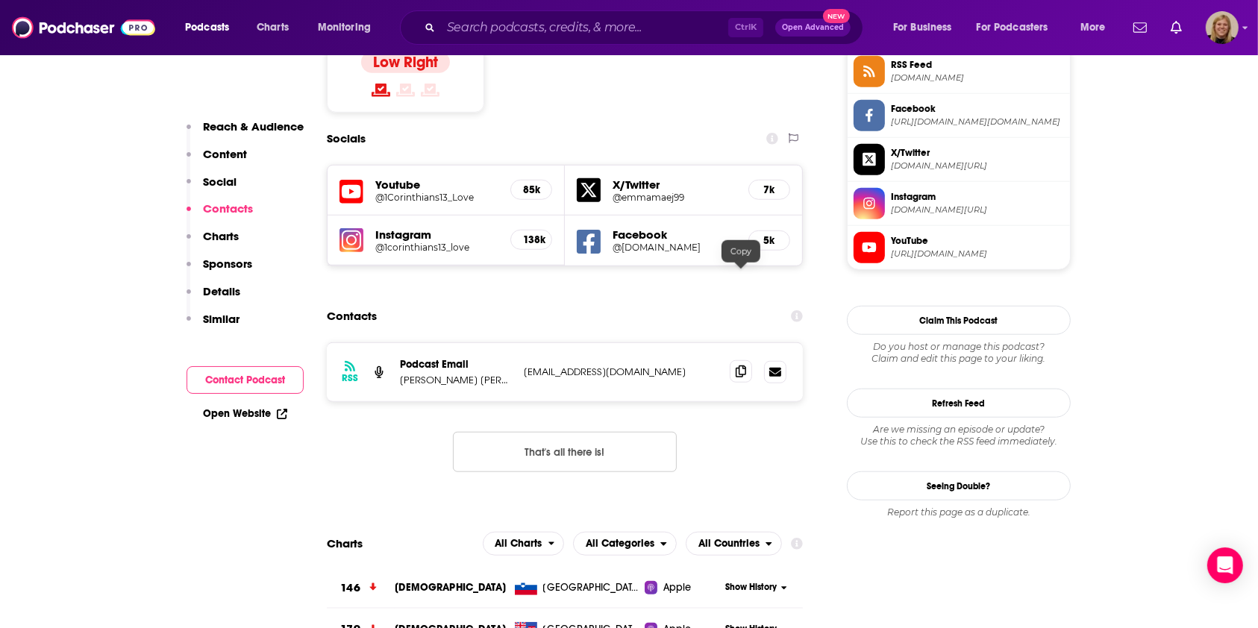
click at [743, 360] on span at bounding box center [741, 371] width 22 height 22
click at [534, 24] on input "Search podcasts, credits, & more..." at bounding box center [584, 28] width 287 height 24
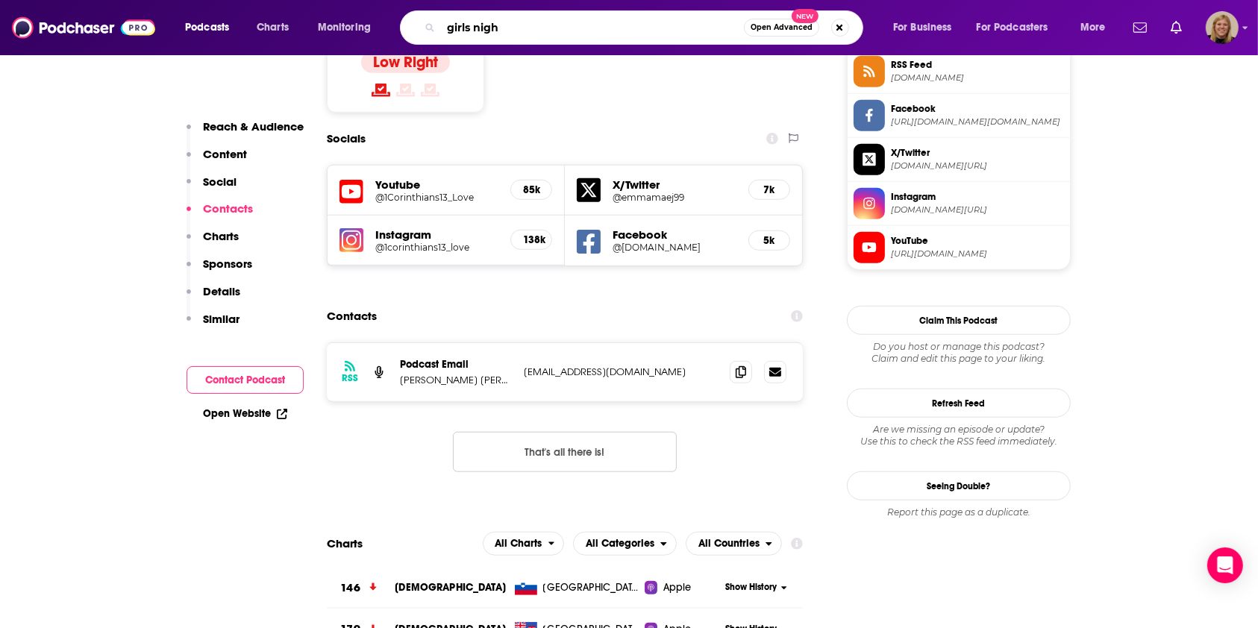
type input "girls night"
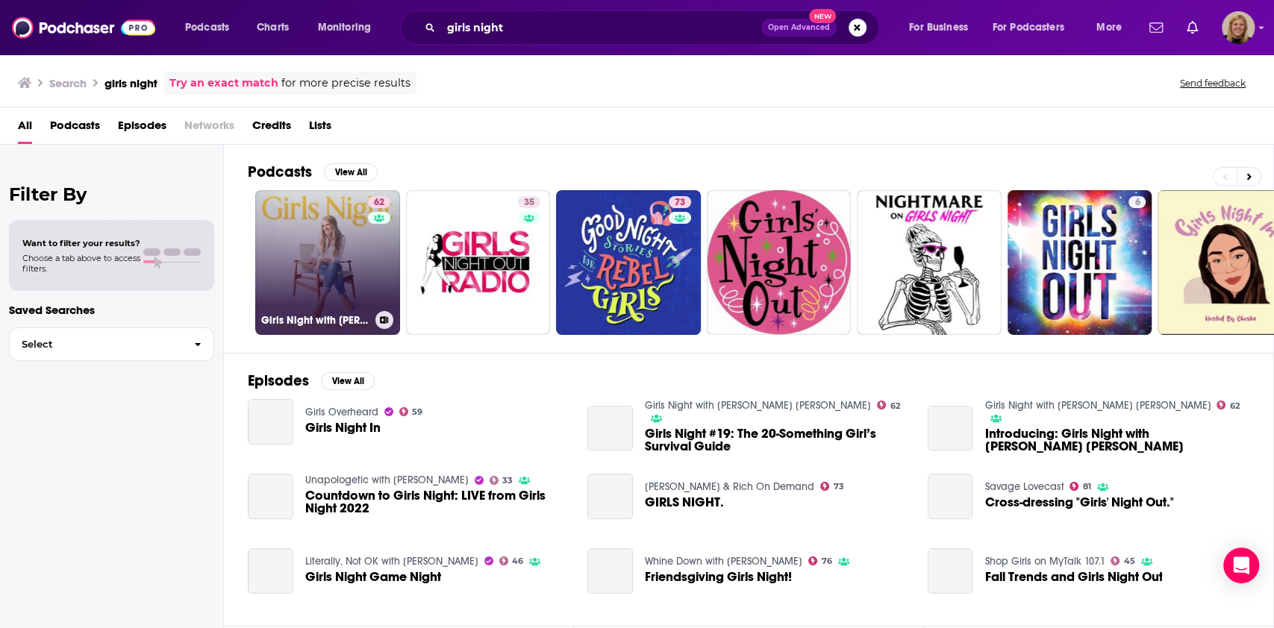
click at [364, 272] on link "62 Girls Night with [PERSON_NAME] [PERSON_NAME]" at bounding box center [327, 262] width 145 height 145
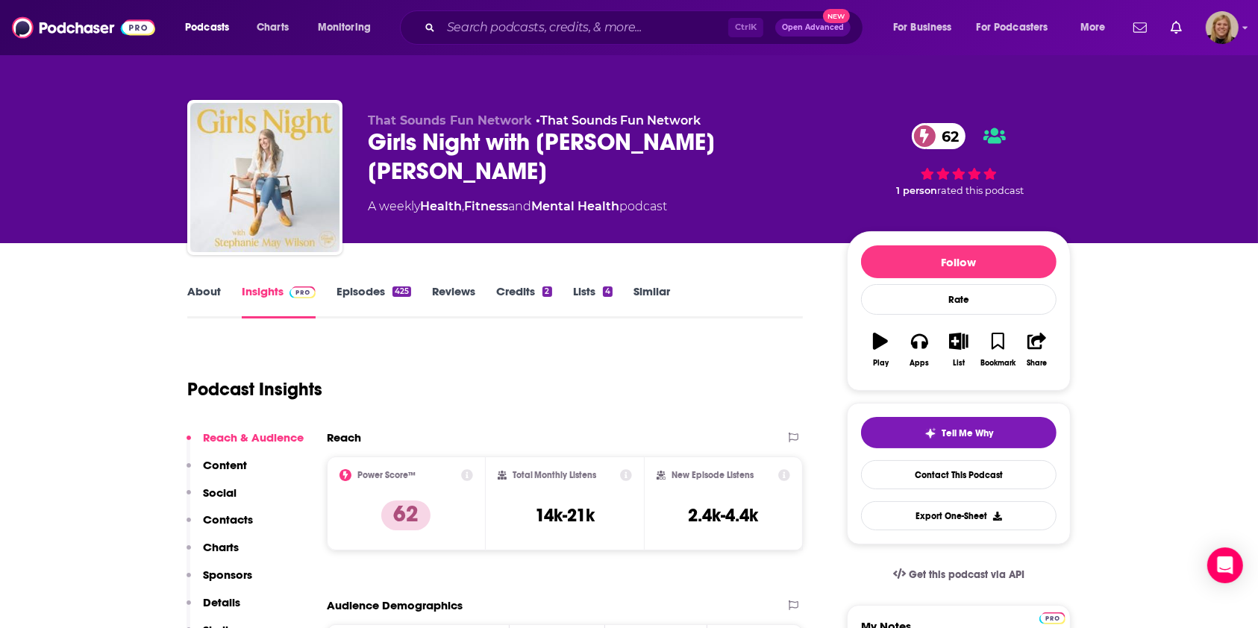
scroll to position [99, 0]
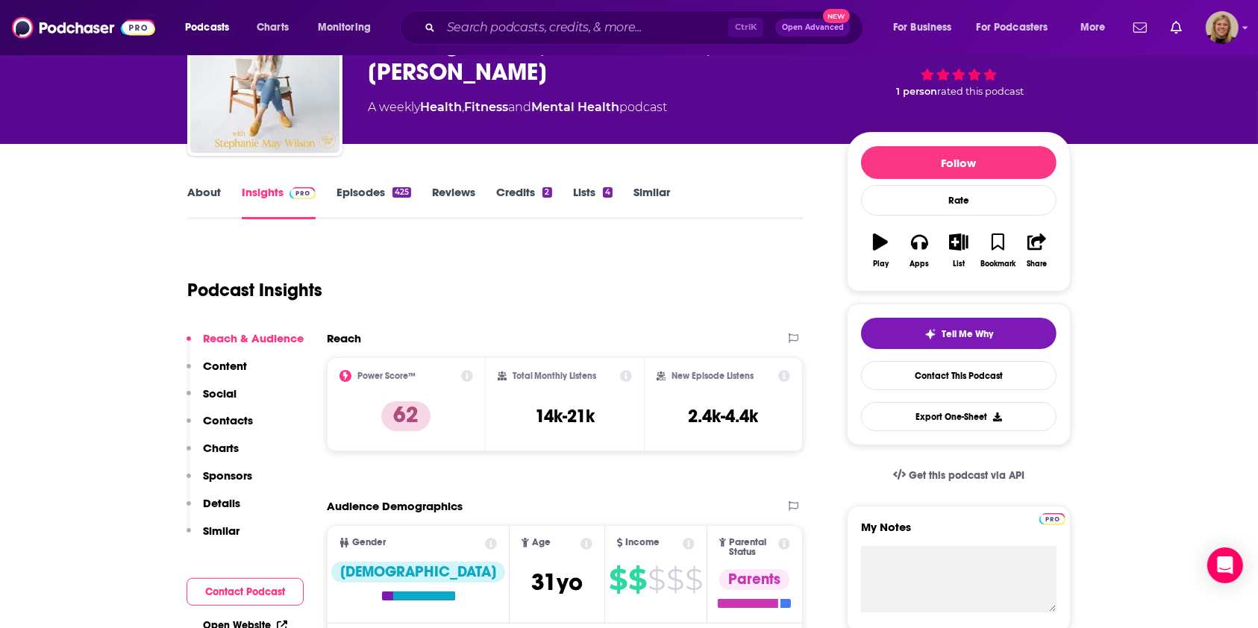
click at [240, 588] on button "Contact Podcast" at bounding box center [245, 592] width 117 height 28
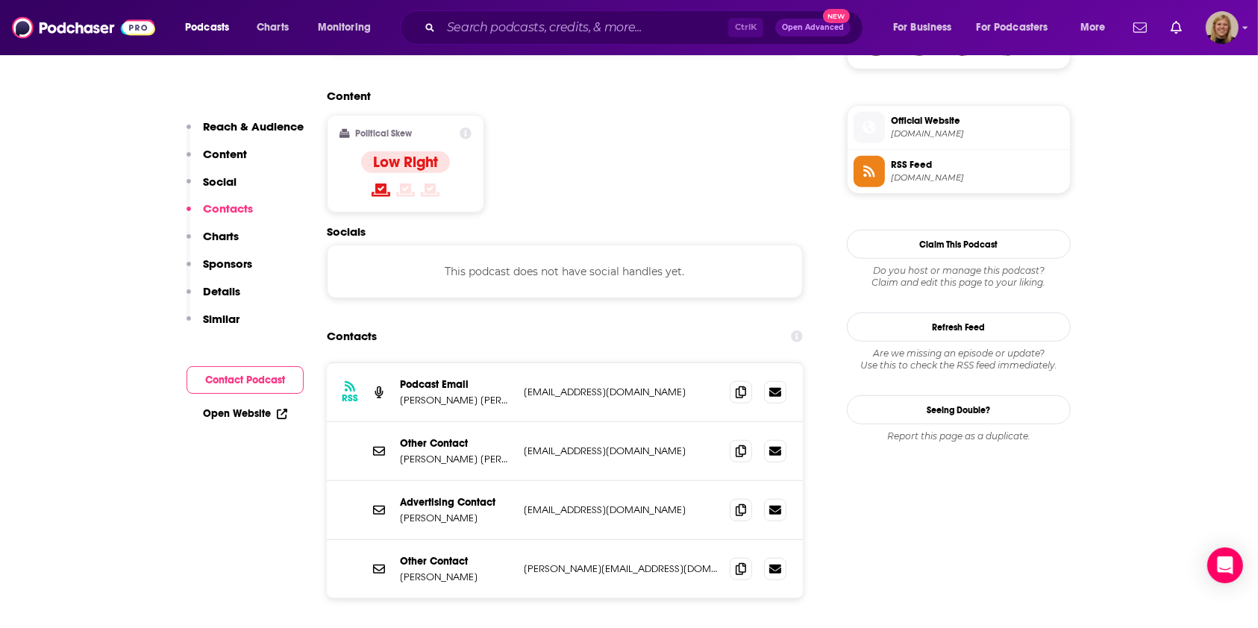
scroll to position [1165, 0]
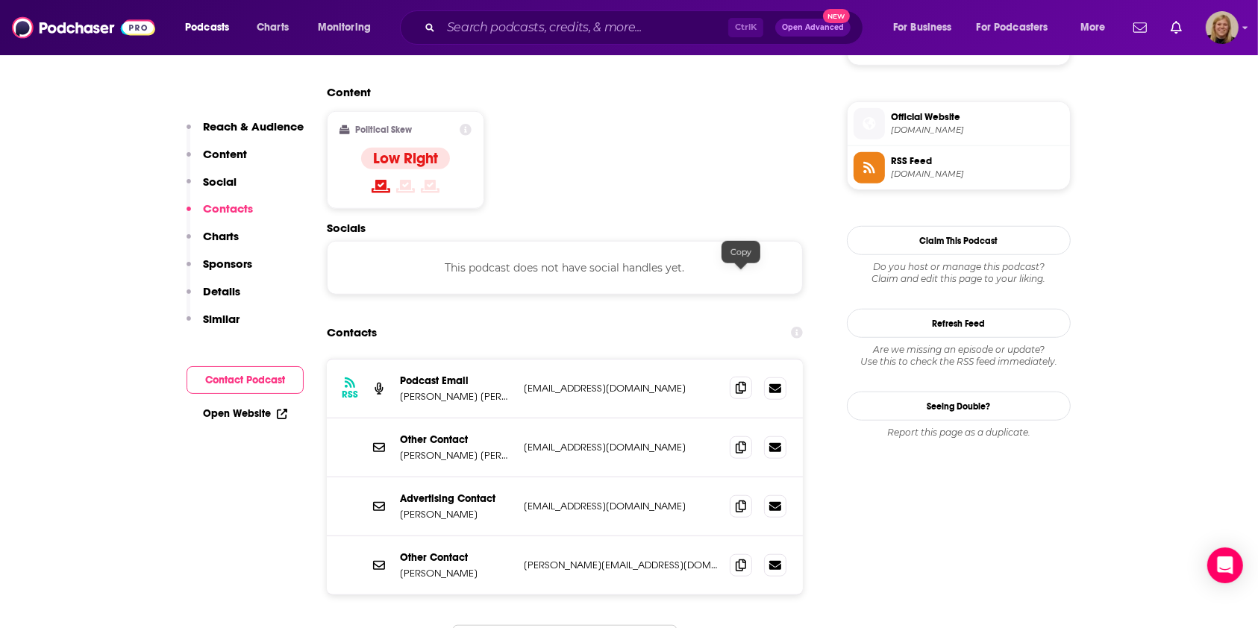
click at [742, 382] on icon at bounding box center [741, 388] width 10 height 12
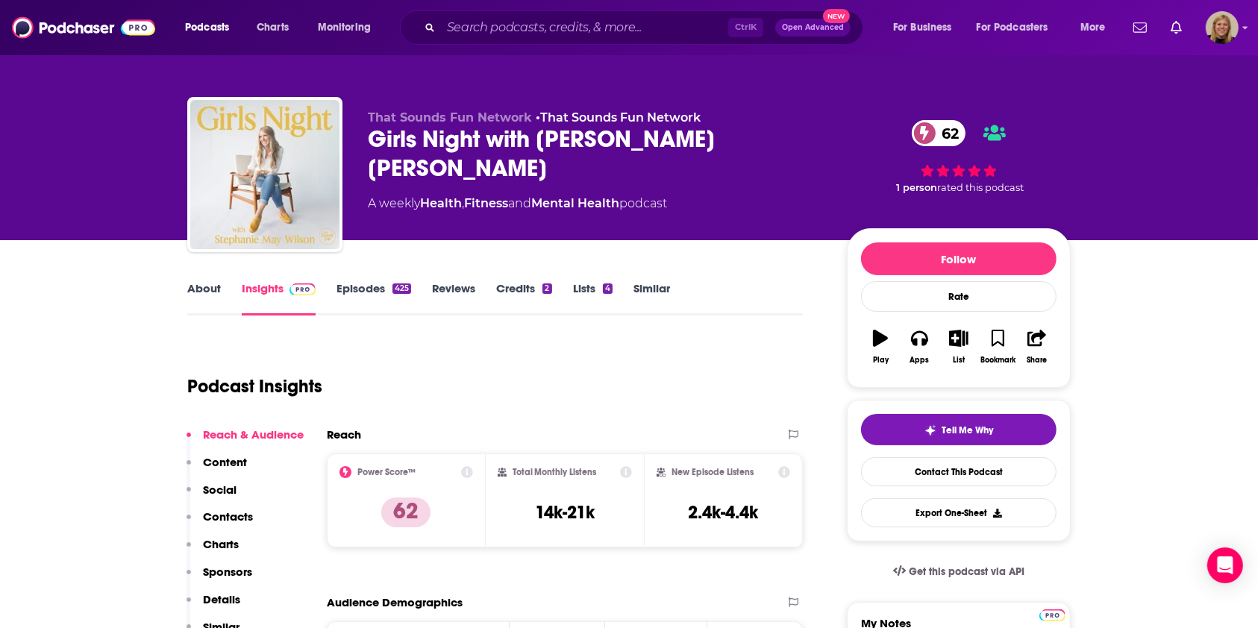
scroll to position [0, 0]
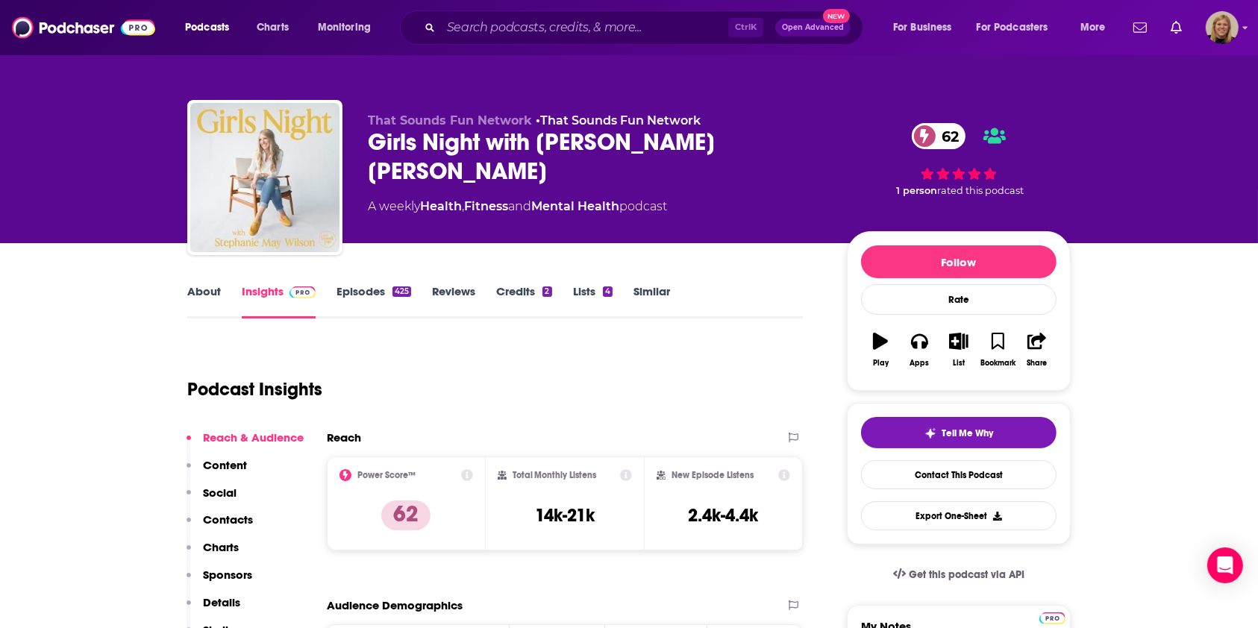
click at [366, 289] on link "Episodes 425" at bounding box center [374, 301] width 75 height 34
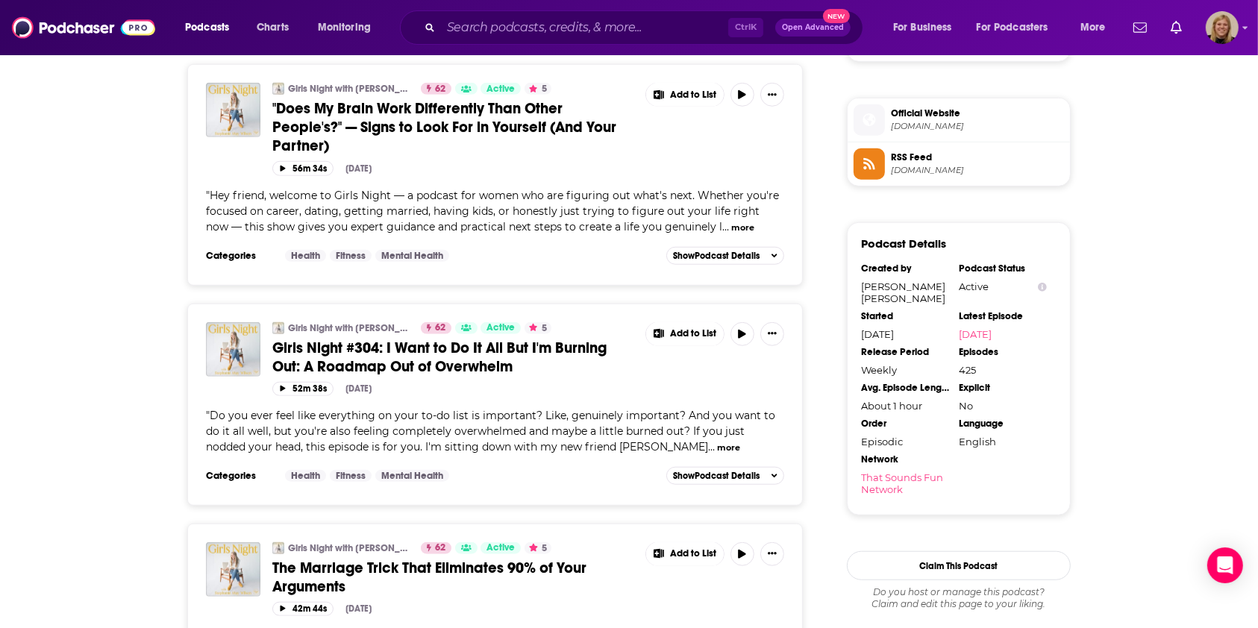
scroll to position [1194, 0]
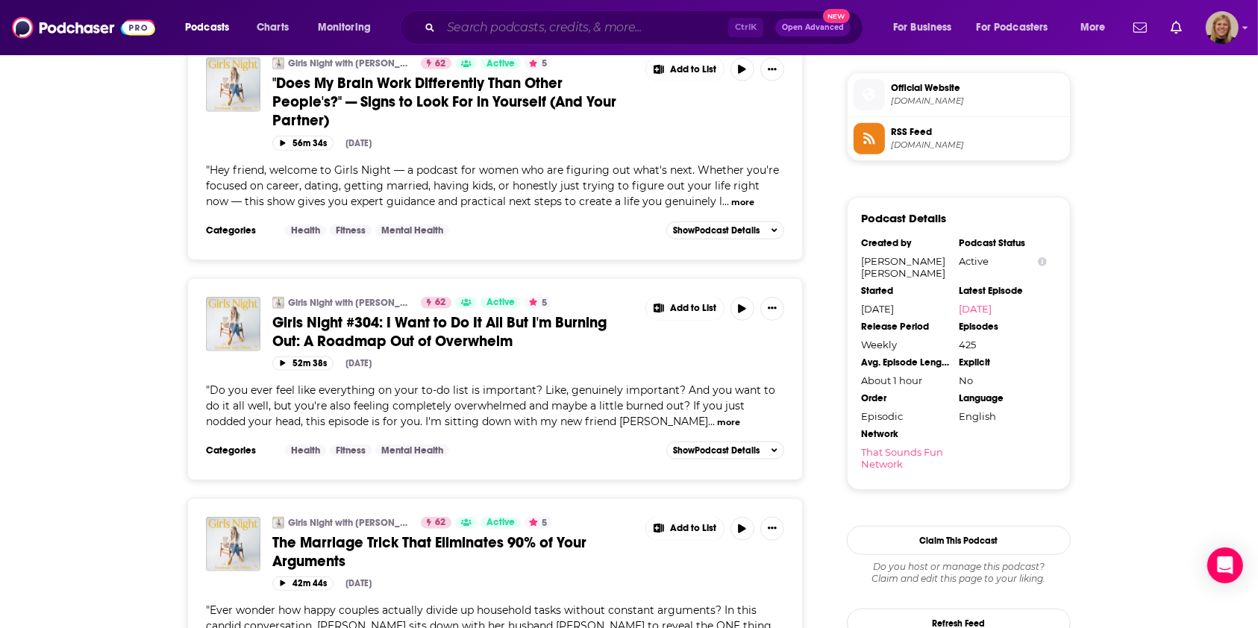
click at [575, 19] on input "Search podcasts, credits, & more..." at bounding box center [584, 28] width 287 height 24
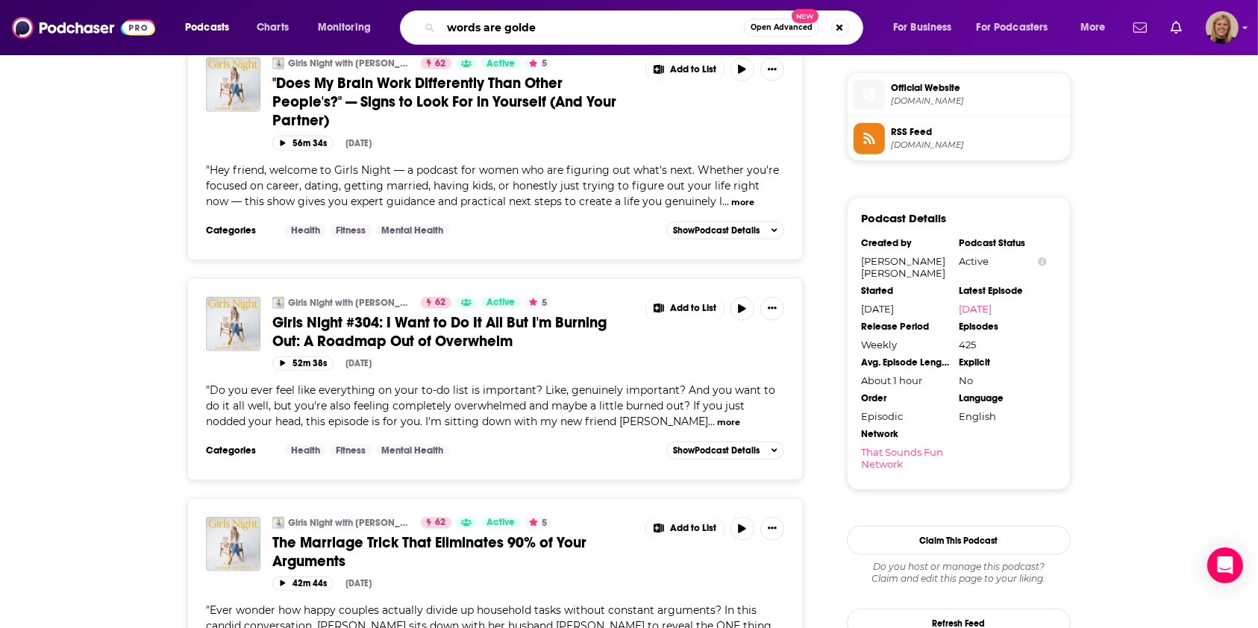
type input "words are golden"
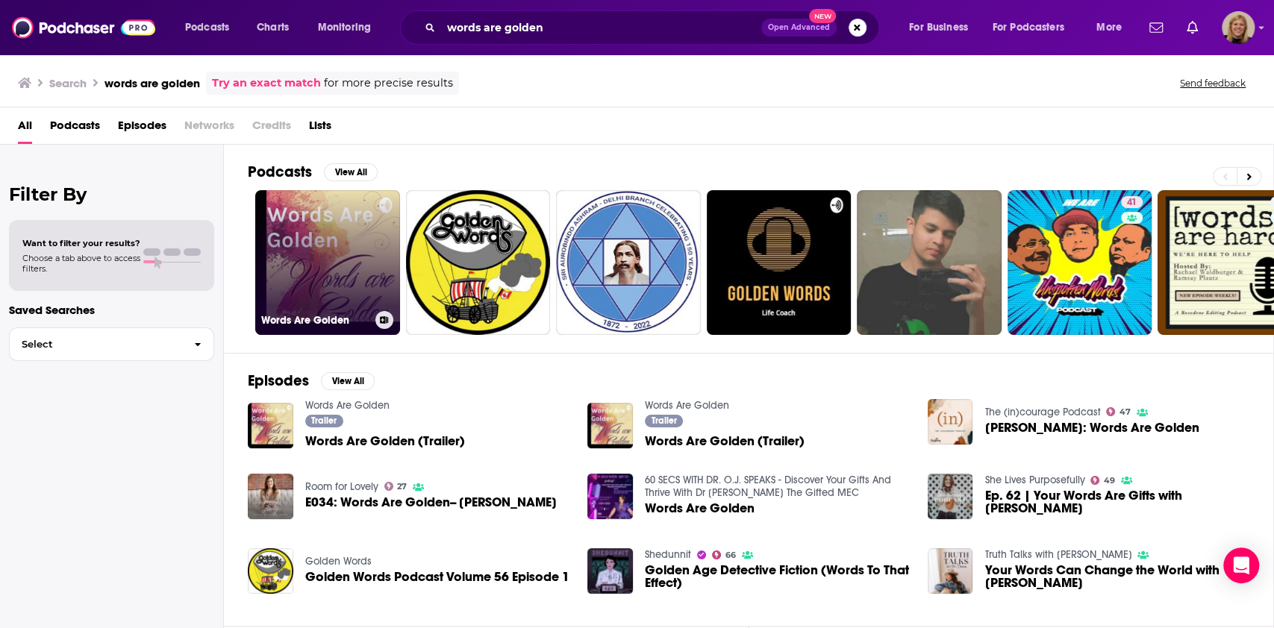
click at [301, 254] on link "Words Are Golden" at bounding box center [327, 262] width 145 height 145
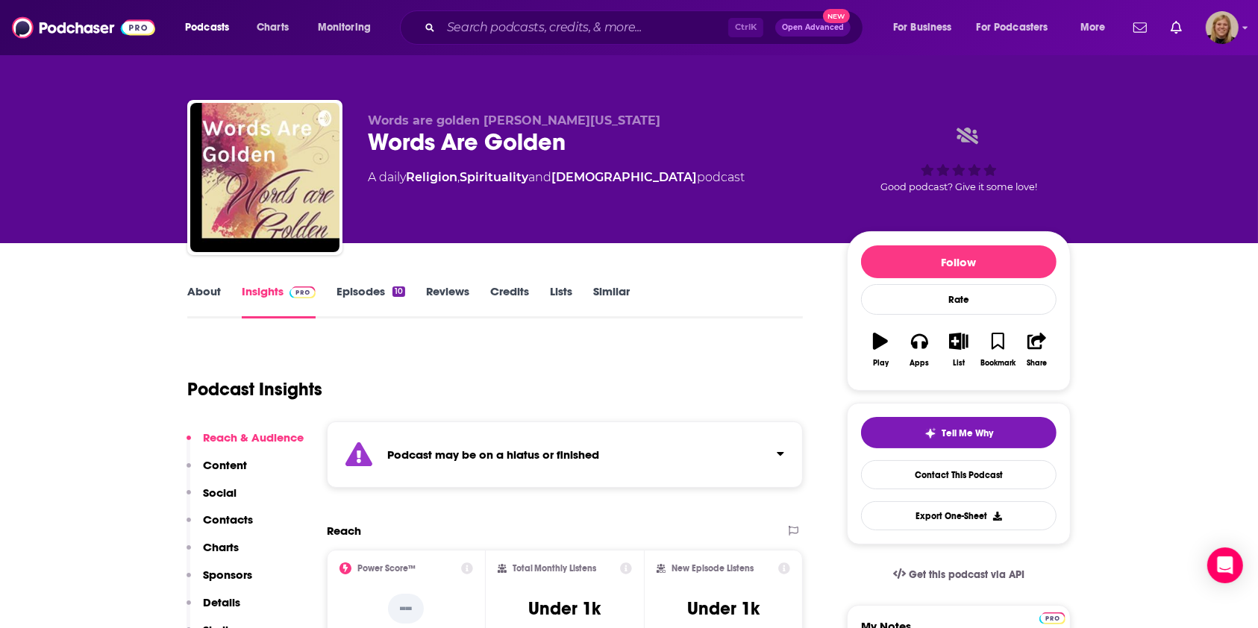
click at [780, 448] on icon "Click to expand status details" at bounding box center [780, 454] width 7 height 12
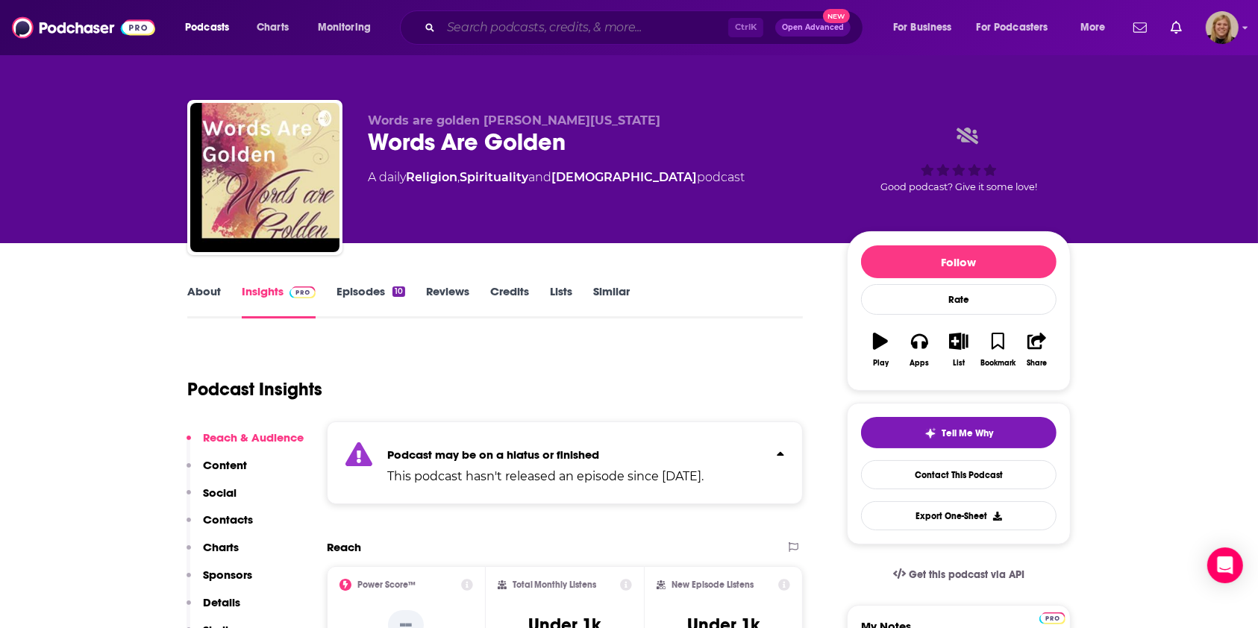
click at [581, 25] on input "Search podcasts, credits, & more..." at bounding box center [584, 28] width 287 height 24
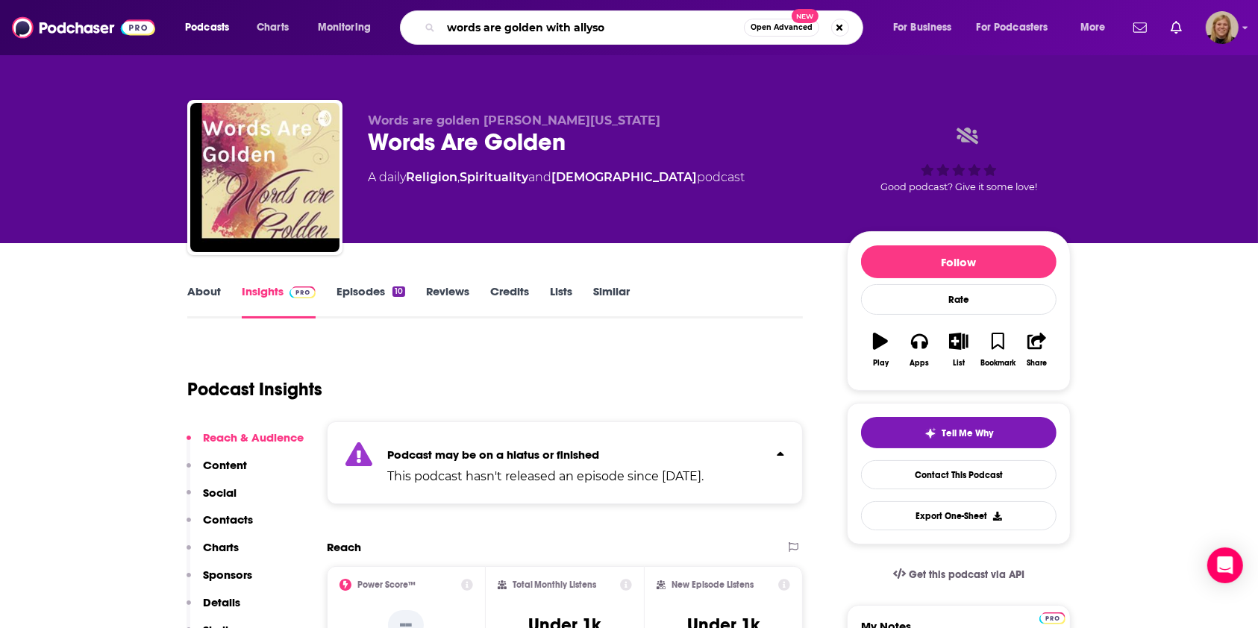
type input "words are golden with [PERSON_NAME]"
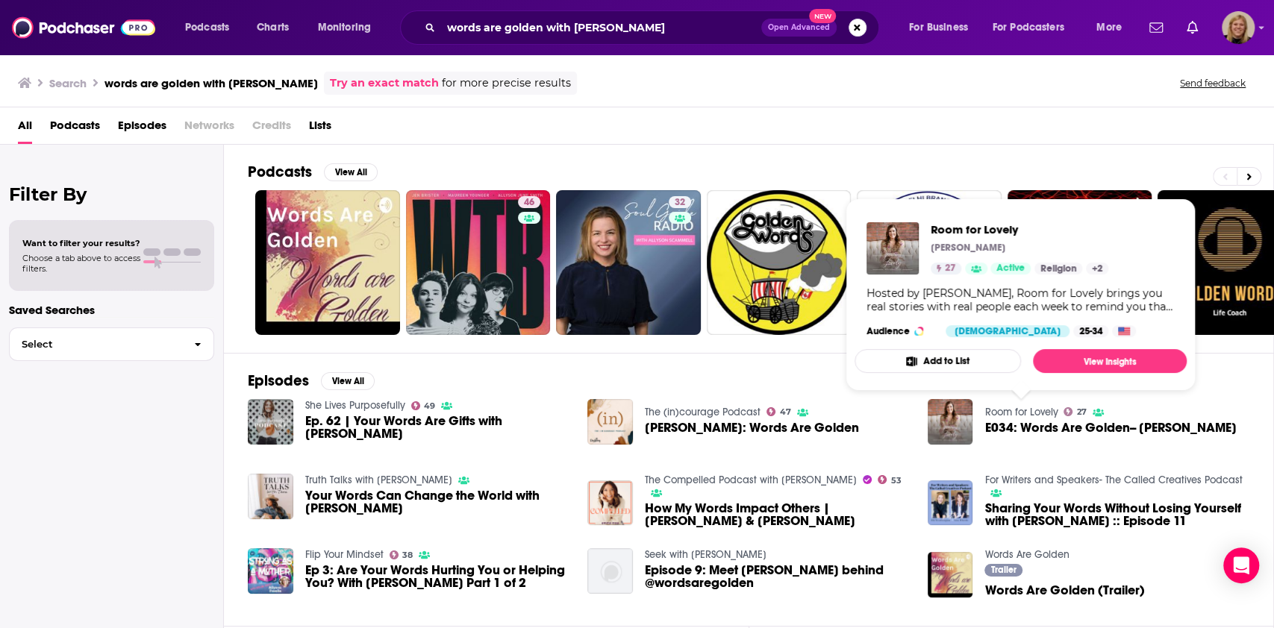
click at [1054, 413] on link "Room for Lovely" at bounding box center [1020, 412] width 73 height 13
